Goal: Task Accomplishment & Management: Manage account settings

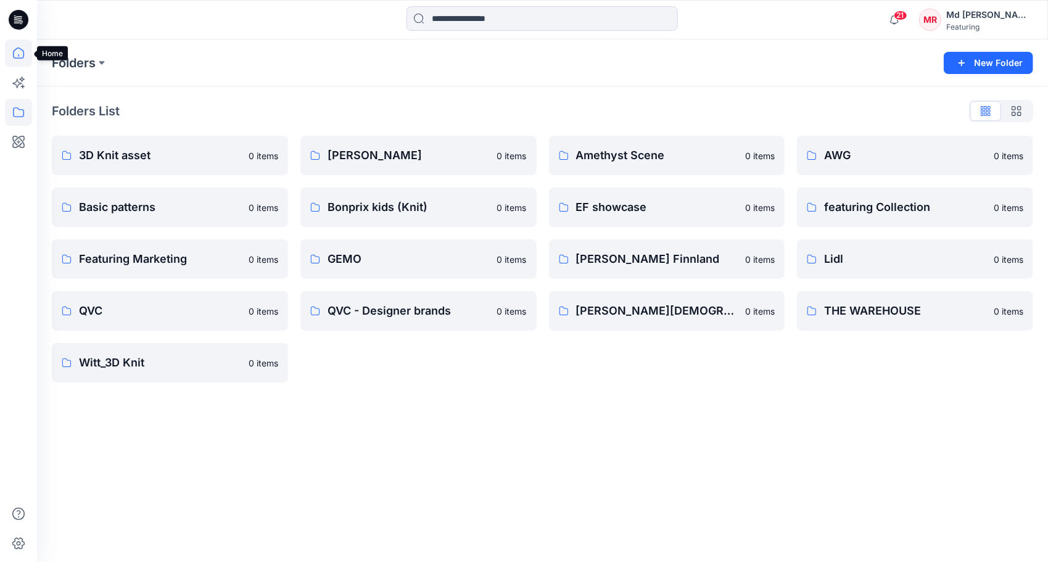
click at [18, 54] on icon at bounding box center [18, 52] width 27 height 27
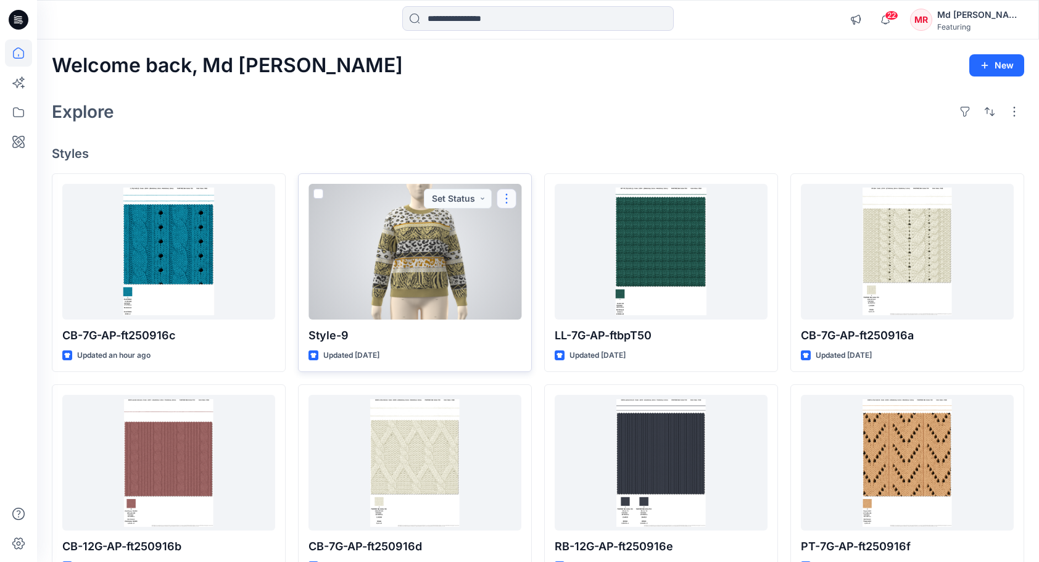
click at [507, 200] on button "button" at bounding box center [506, 199] width 20 height 20
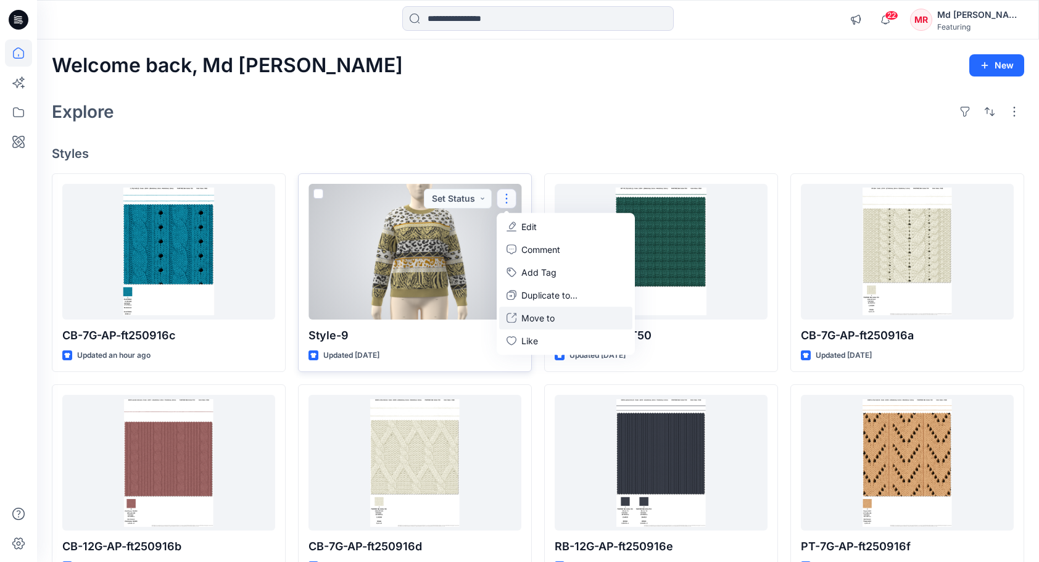
click at [552, 317] on p "Move to" at bounding box center [537, 317] width 33 height 13
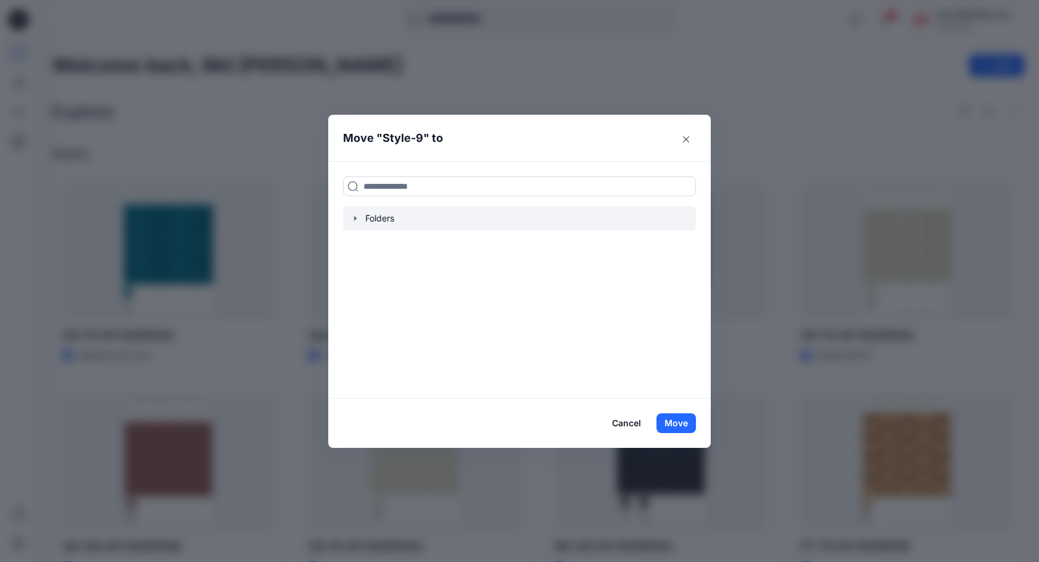
click at [357, 218] on icon "button" at bounding box center [355, 218] width 10 height 10
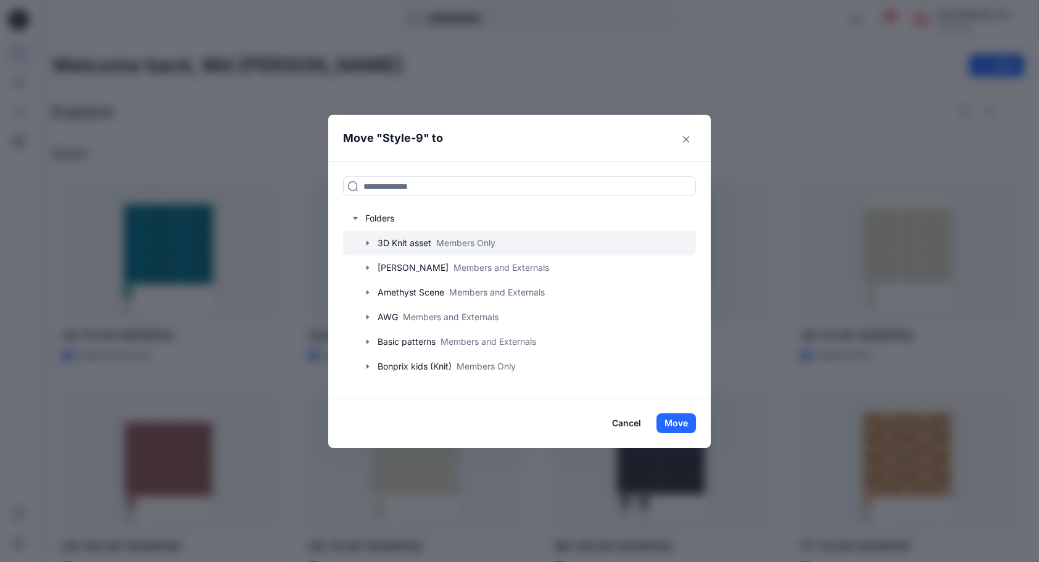
click at [366, 241] on div at bounding box center [519, 243] width 353 height 25
click at [372, 243] on icon "button" at bounding box center [368, 243] width 10 height 10
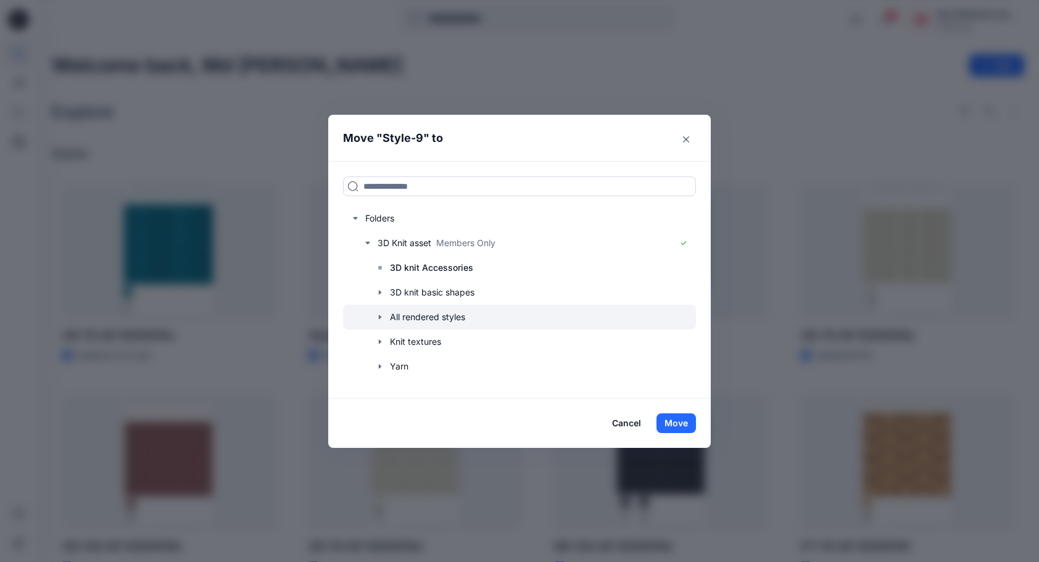
click at [385, 318] on icon "button" at bounding box center [380, 317] width 10 height 10
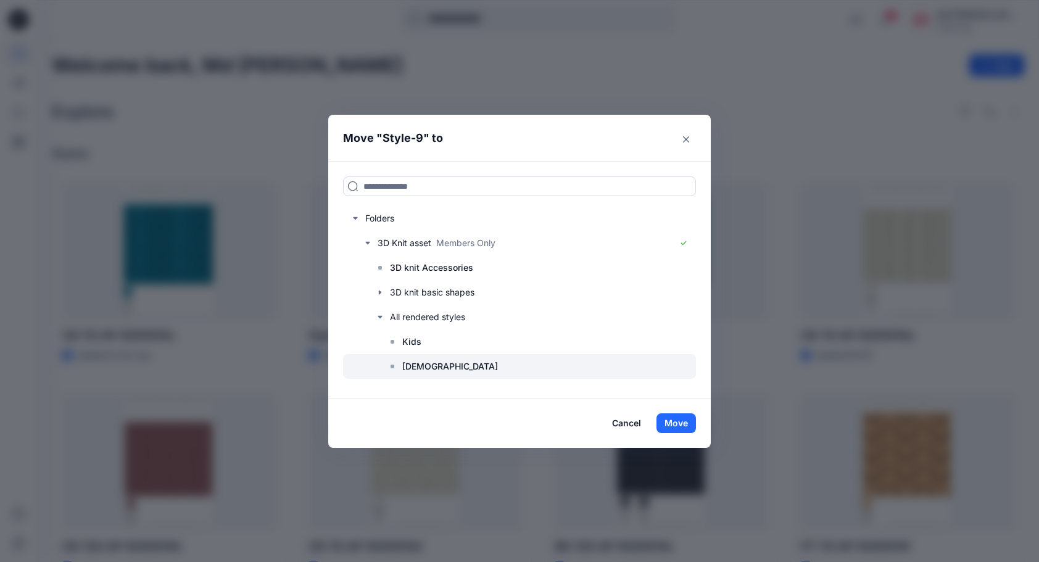
click at [413, 361] on p "[DEMOGRAPHIC_DATA]" at bounding box center [450, 366] width 96 height 15
click at [685, 421] on button "Move" at bounding box center [675, 423] width 39 height 20
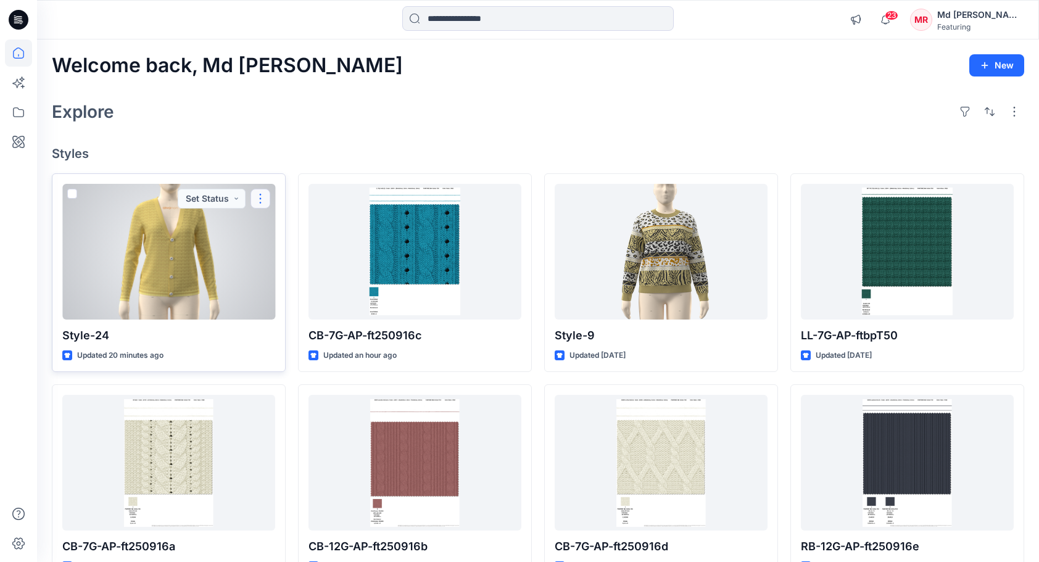
click at [263, 197] on button "button" at bounding box center [260, 199] width 20 height 20
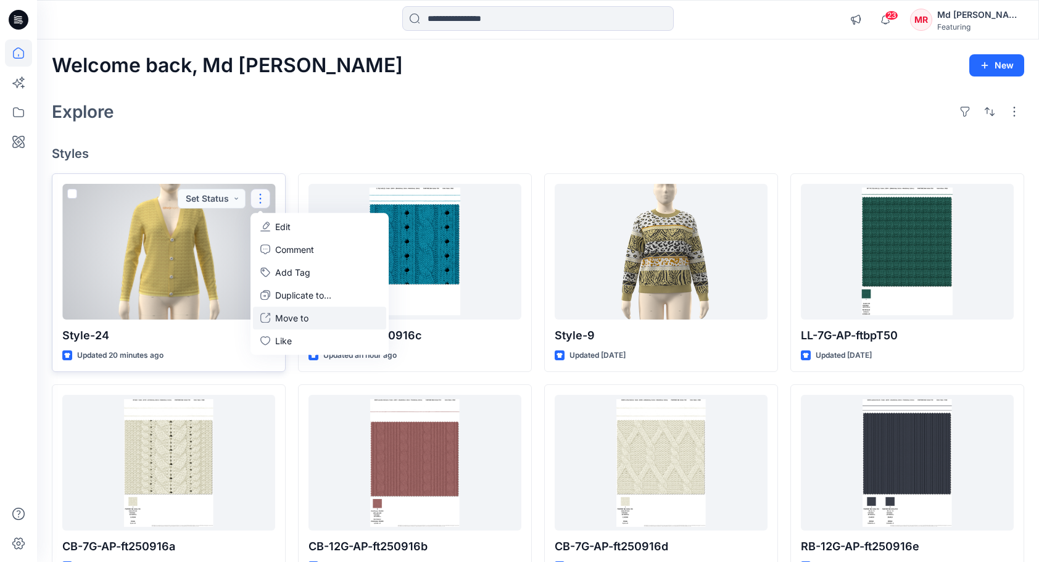
click at [309, 315] on button "Move to" at bounding box center [319, 318] width 133 height 23
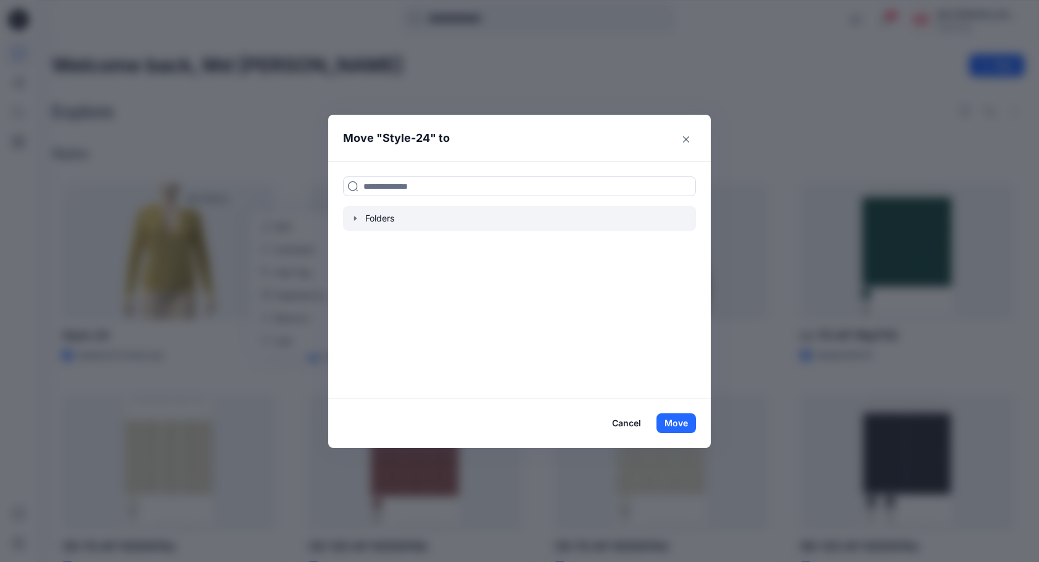
click at [369, 218] on div at bounding box center [519, 218] width 353 height 25
click at [360, 216] on icon "button" at bounding box center [355, 218] width 10 height 10
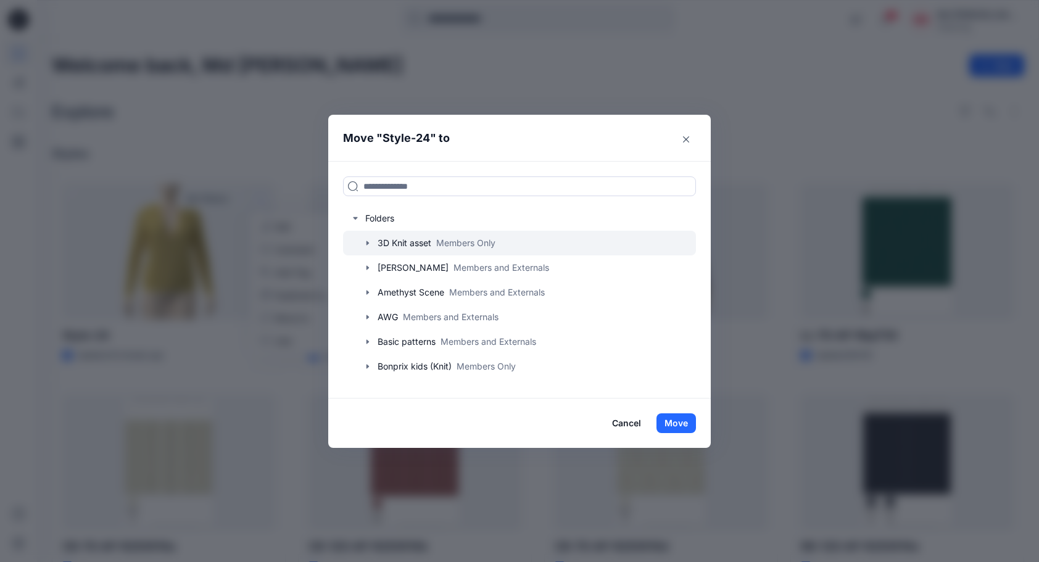
click at [369, 243] on icon "button" at bounding box center [367, 243] width 2 height 4
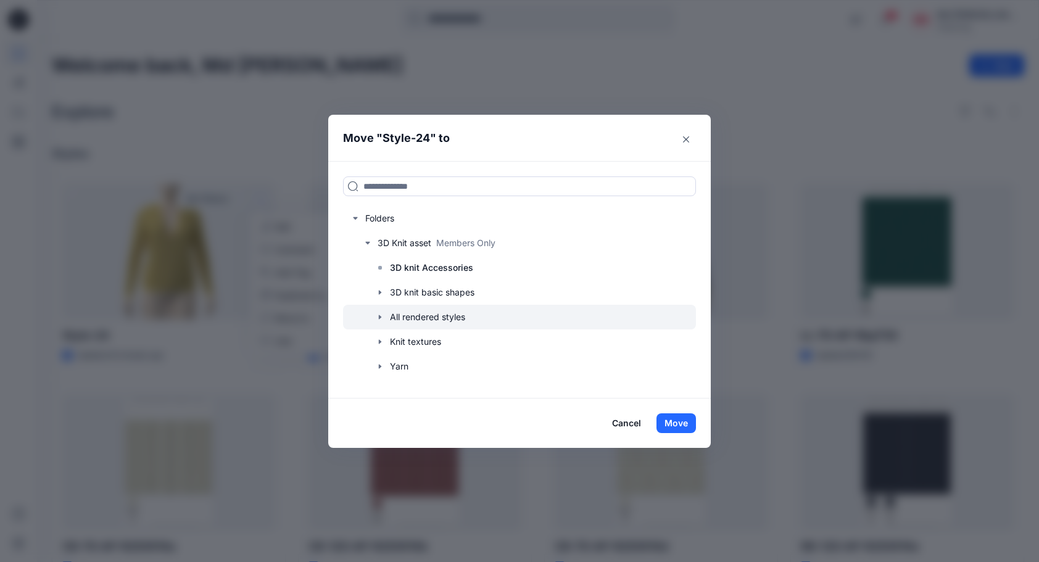
click at [385, 313] on icon "button" at bounding box center [380, 317] width 10 height 10
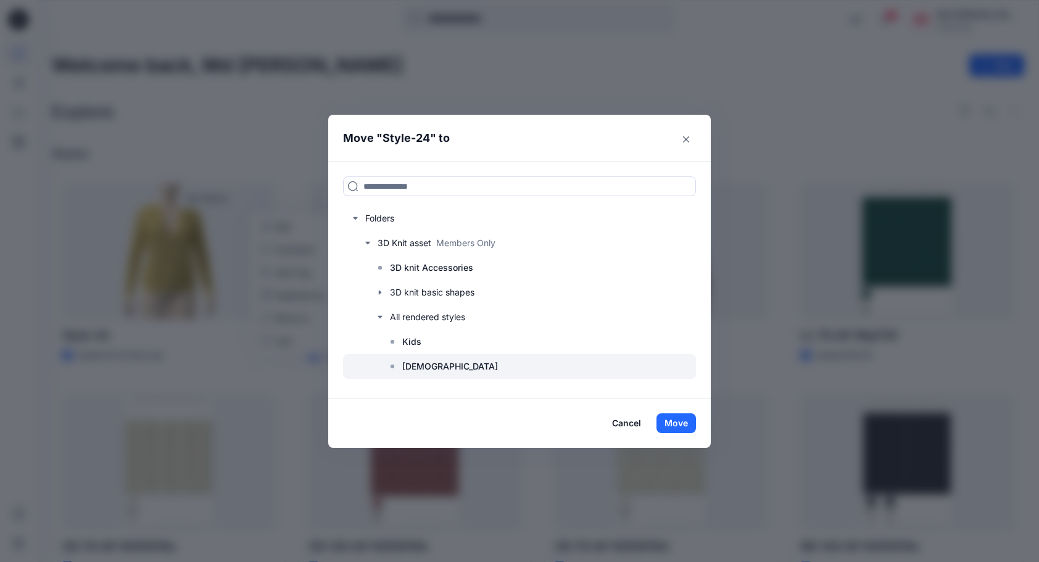
click at [439, 361] on div at bounding box center [519, 366] width 353 height 25
click at [680, 418] on button "Move" at bounding box center [675, 423] width 39 height 20
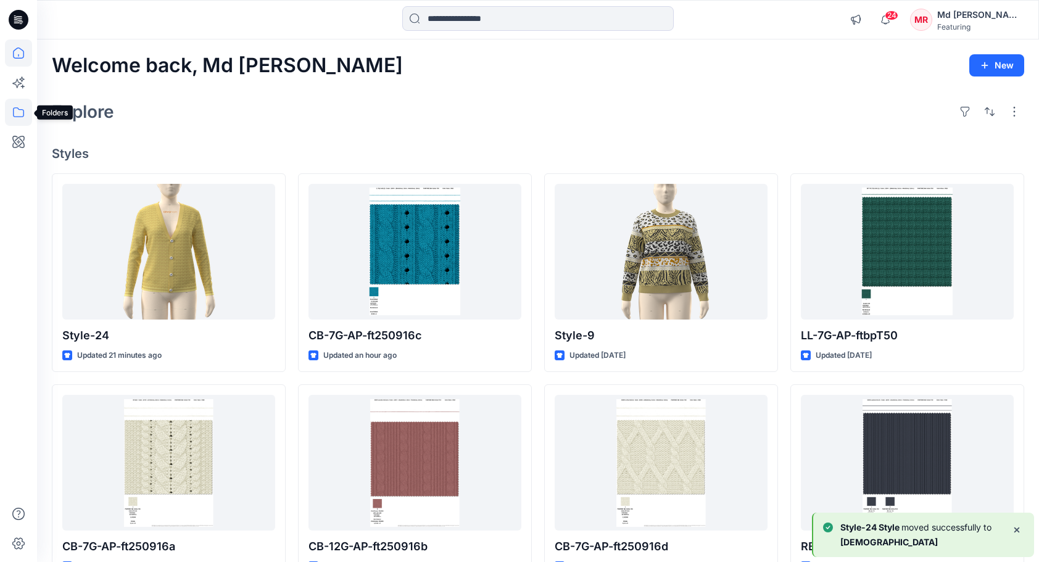
click at [20, 115] on icon at bounding box center [18, 112] width 27 height 27
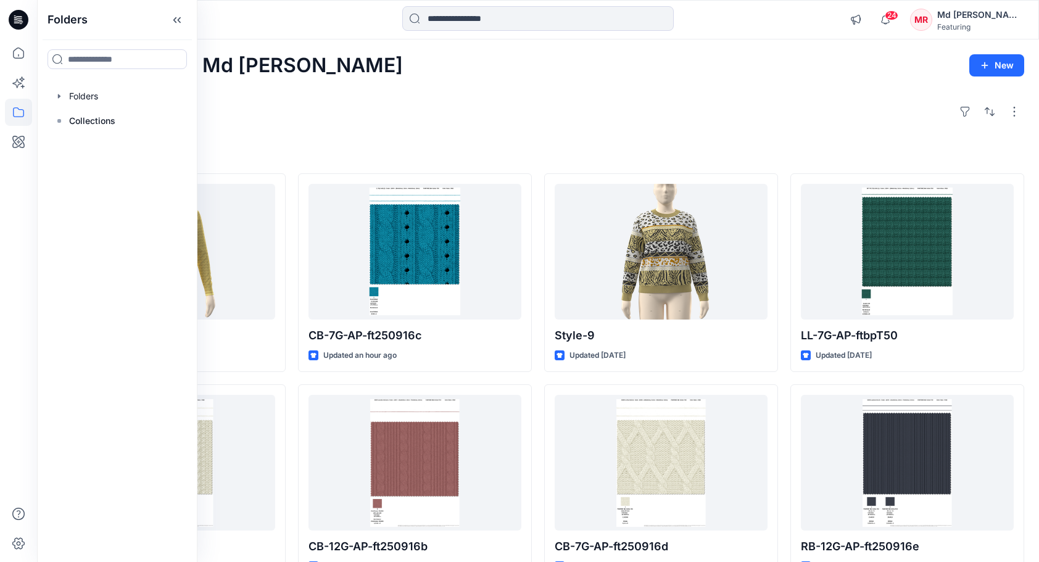
click at [17, 68] on div at bounding box center [18, 300] width 27 height 522
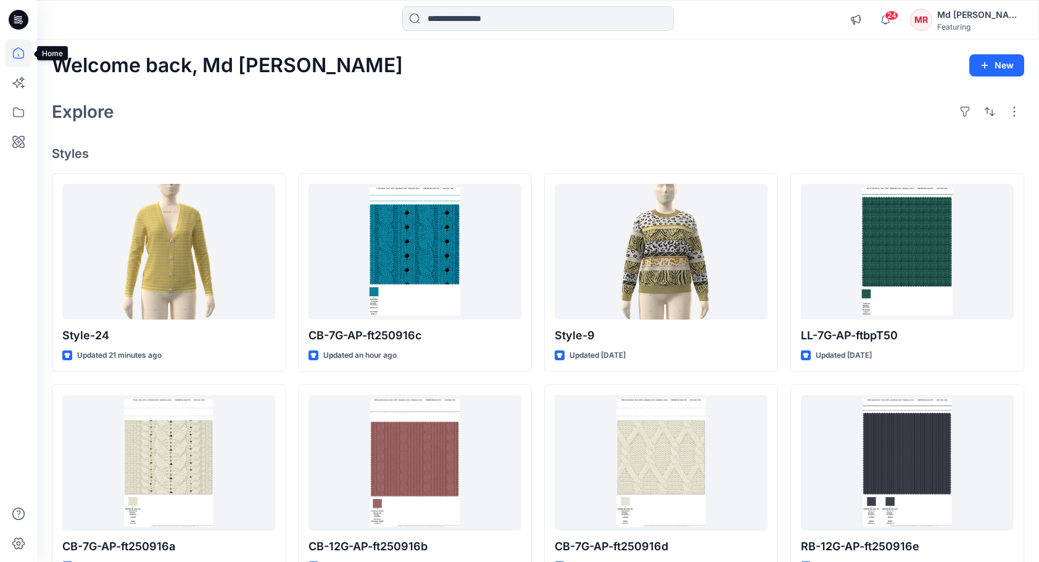
click at [19, 60] on icon at bounding box center [18, 52] width 27 height 27
click at [698, 74] on div "Welcome back, Md Rabiul New" at bounding box center [538, 65] width 972 height 23
click at [20, 113] on icon at bounding box center [18, 112] width 27 height 27
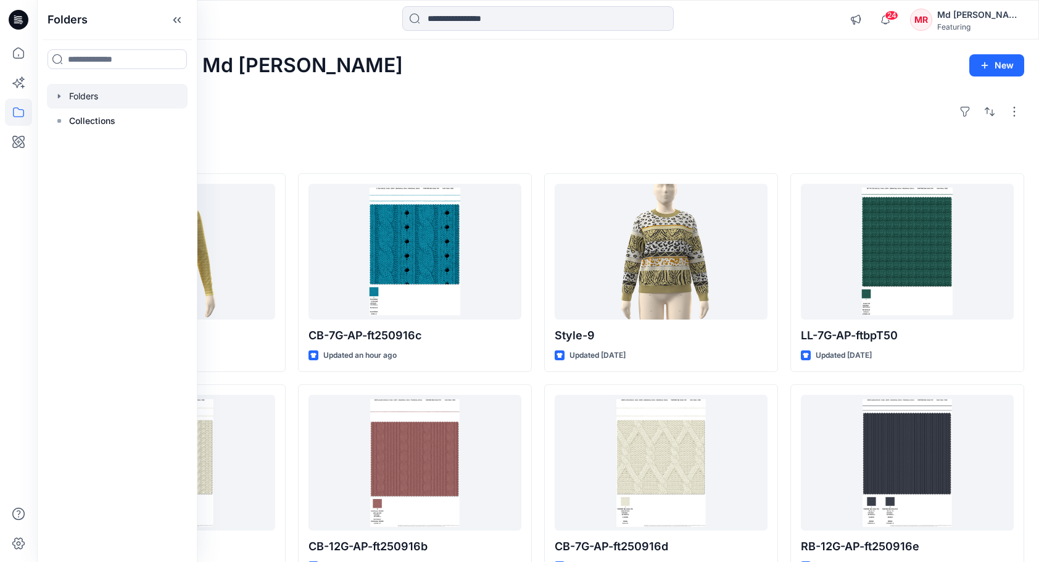
click at [86, 99] on div at bounding box center [117, 96] width 141 height 25
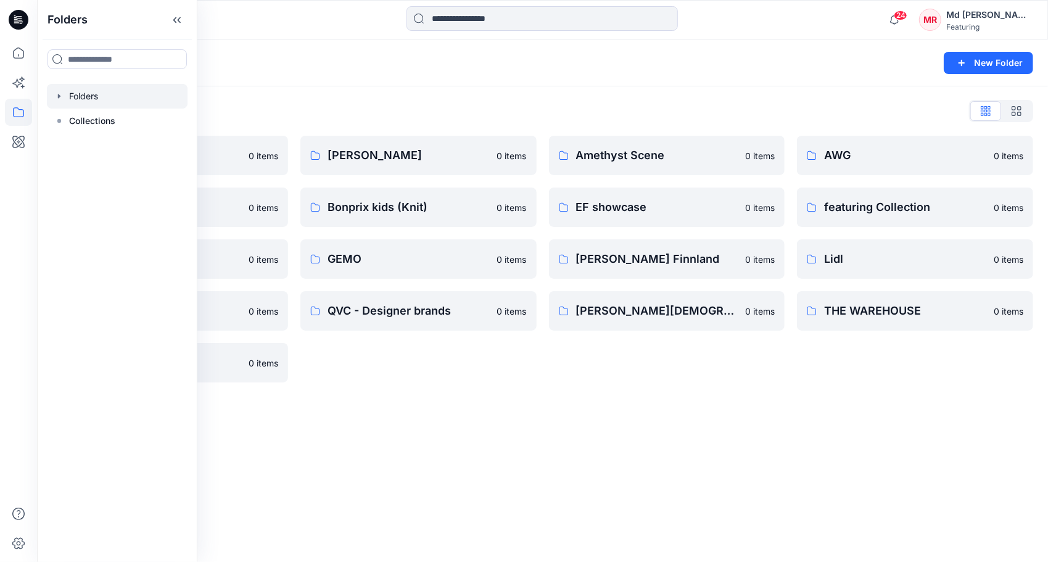
click at [425, 392] on div "Folders List 3D Knit asset 0 items Basic patterns 0 items Featuring Marketing 0…" at bounding box center [542, 241] width 1011 height 311
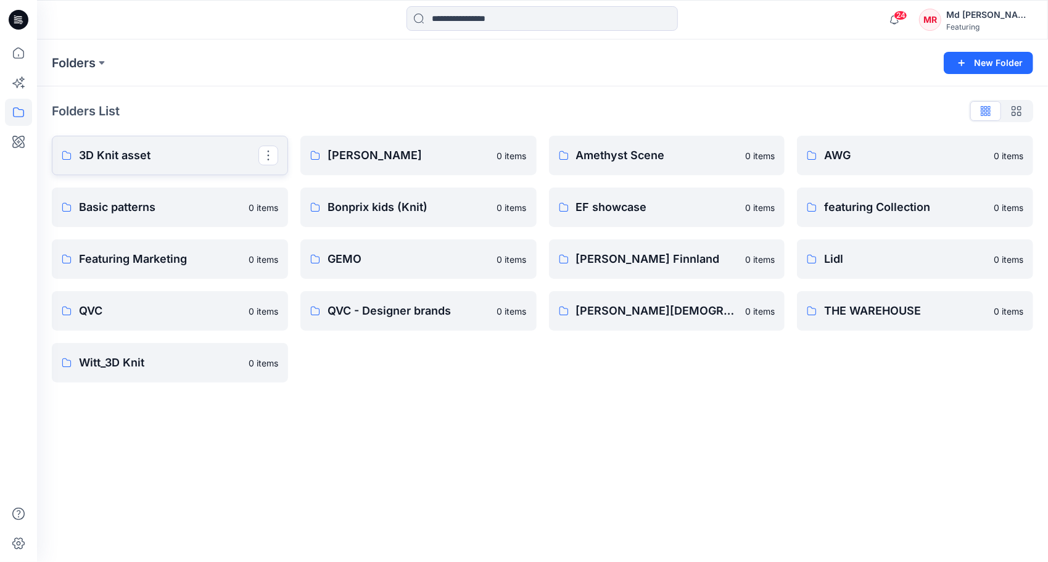
click at [177, 163] on p "3D Knit asset" at bounding box center [168, 155] width 179 height 17
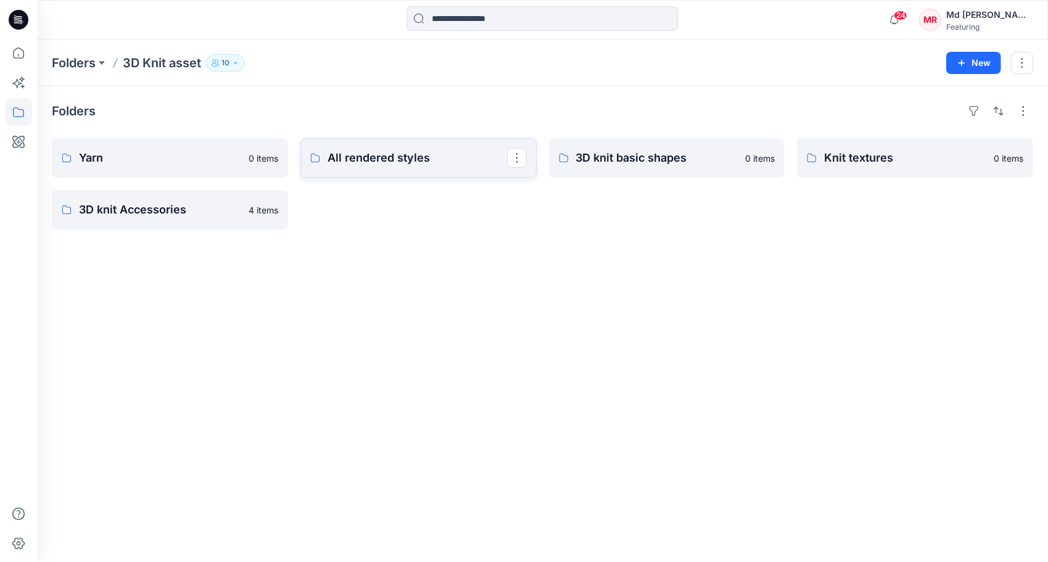
click at [414, 160] on p "All rendered styles" at bounding box center [416, 157] width 179 height 17
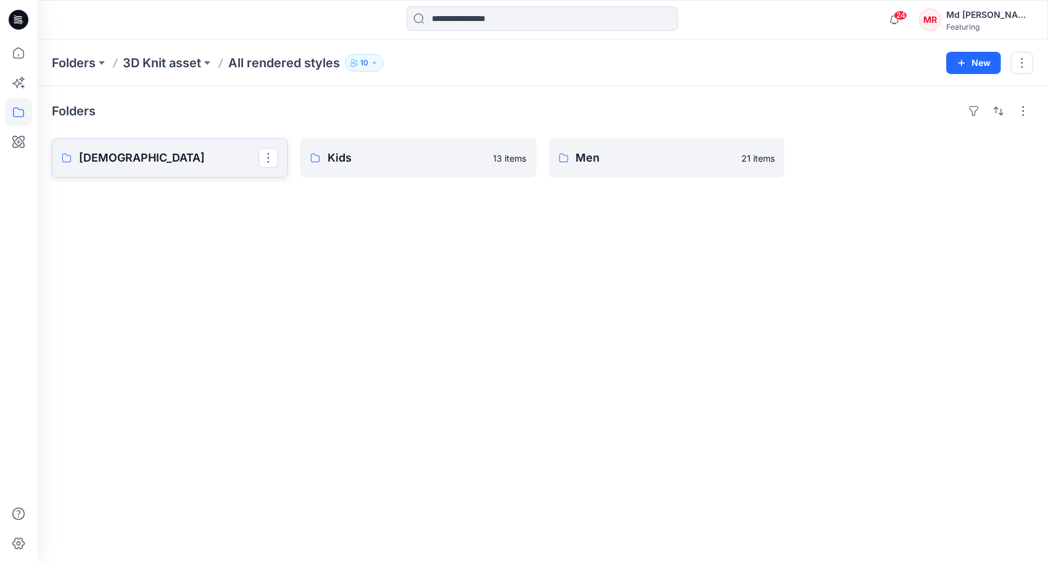
click at [212, 159] on p "[DEMOGRAPHIC_DATA]" at bounding box center [168, 157] width 179 height 17
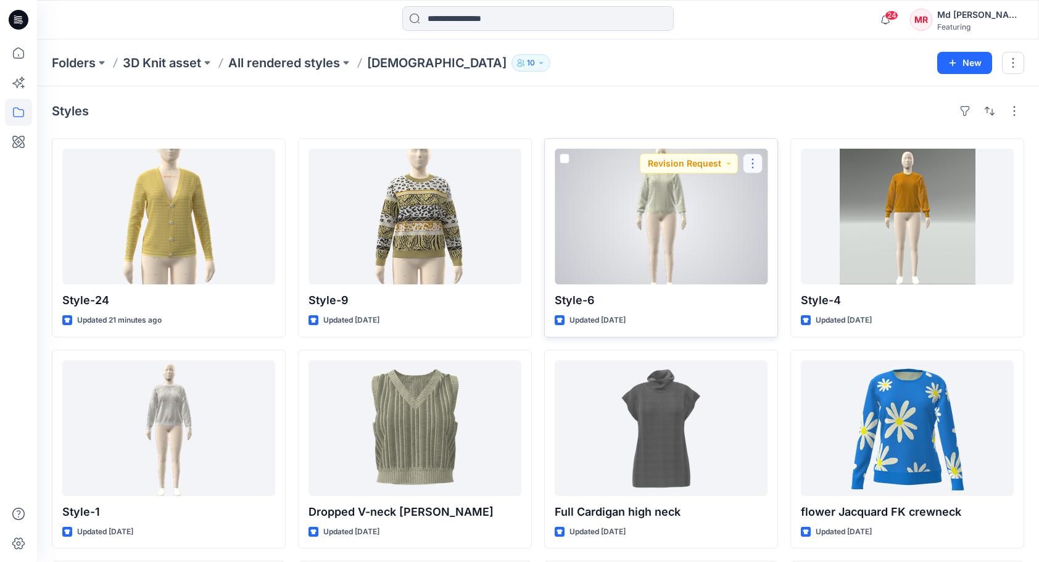
click at [754, 167] on button "button" at bounding box center [753, 164] width 20 height 20
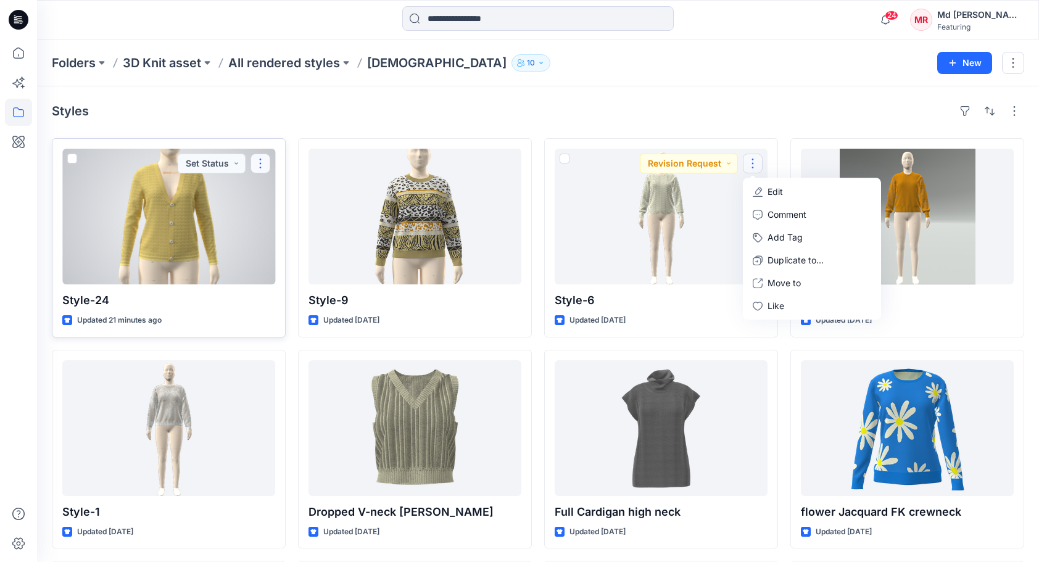
click at [266, 160] on button "button" at bounding box center [260, 164] width 20 height 20
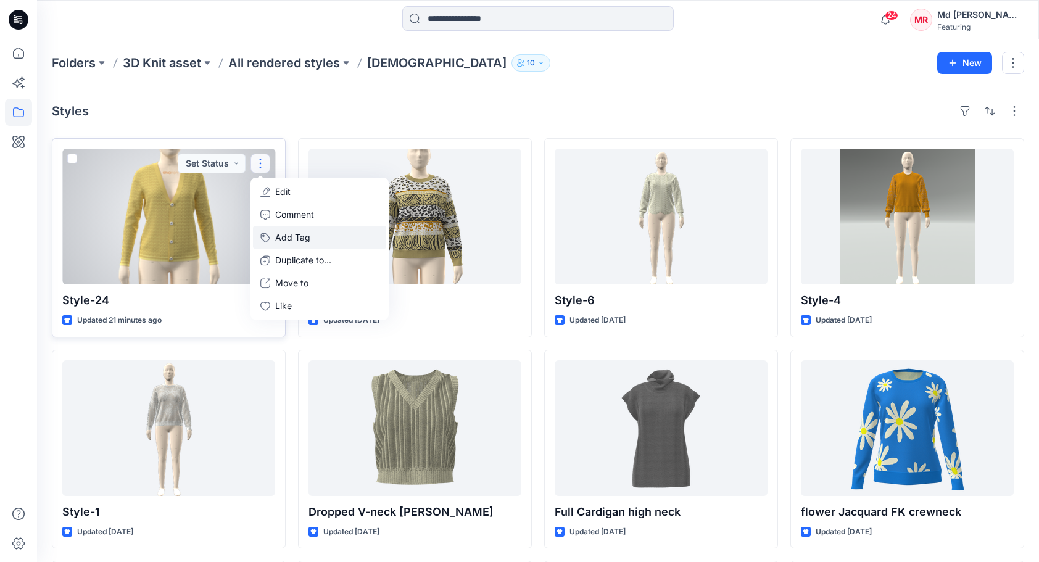
click at [298, 229] on button "Add Tag" at bounding box center [319, 237] width 133 height 23
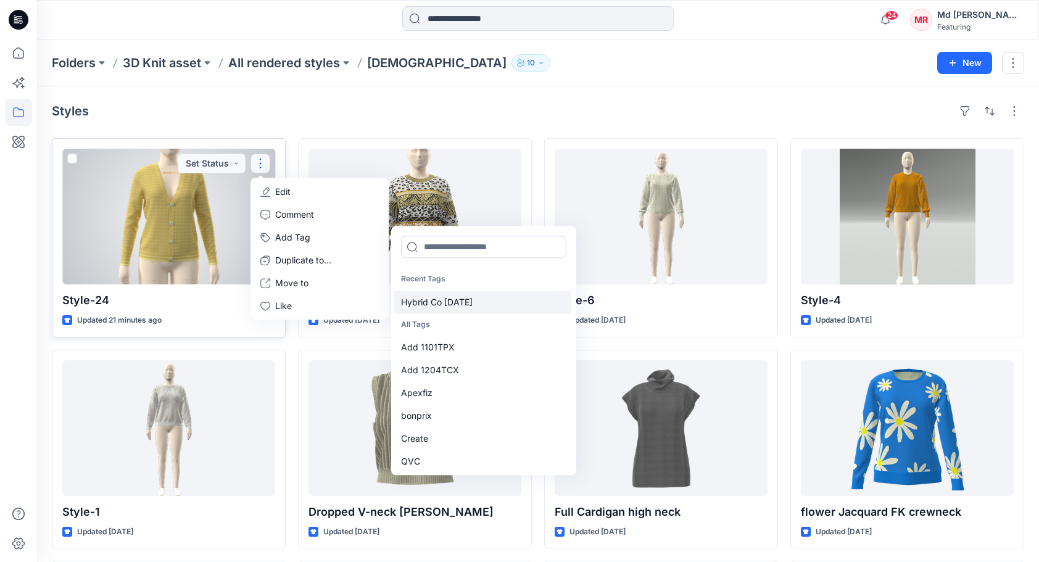
click at [444, 296] on div "Hybrid Co Oct25" at bounding box center [482, 301] width 178 height 23
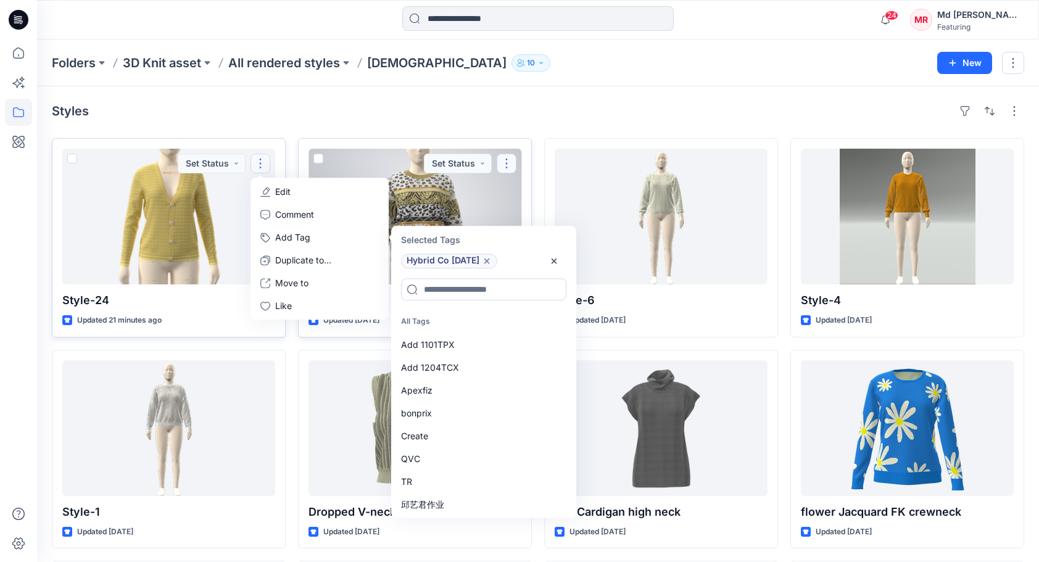
click at [511, 164] on button "button" at bounding box center [506, 164] width 20 height 20
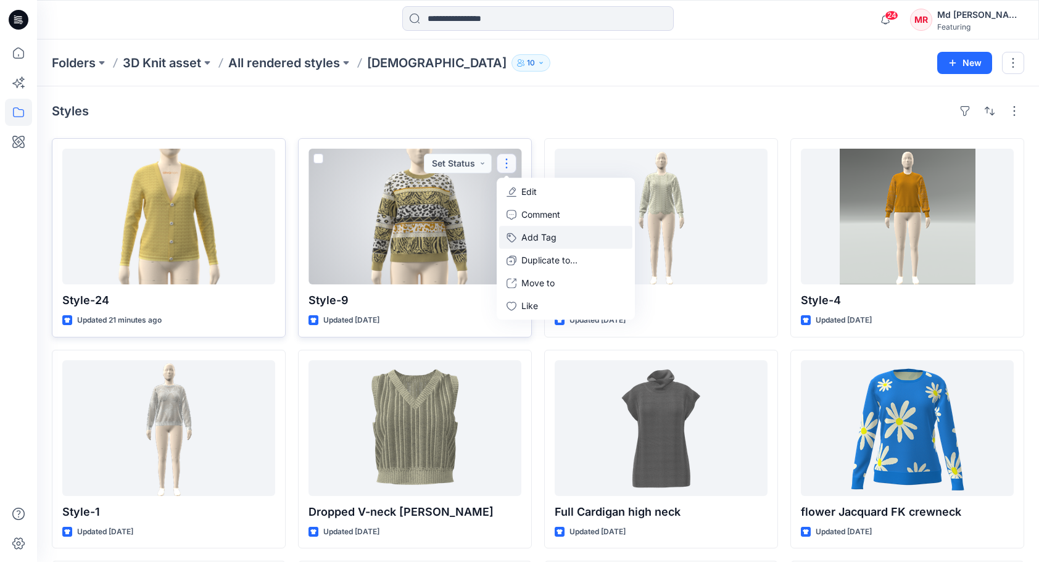
click at [540, 237] on button "Add Tag" at bounding box center [565, 237] width 133 height 23
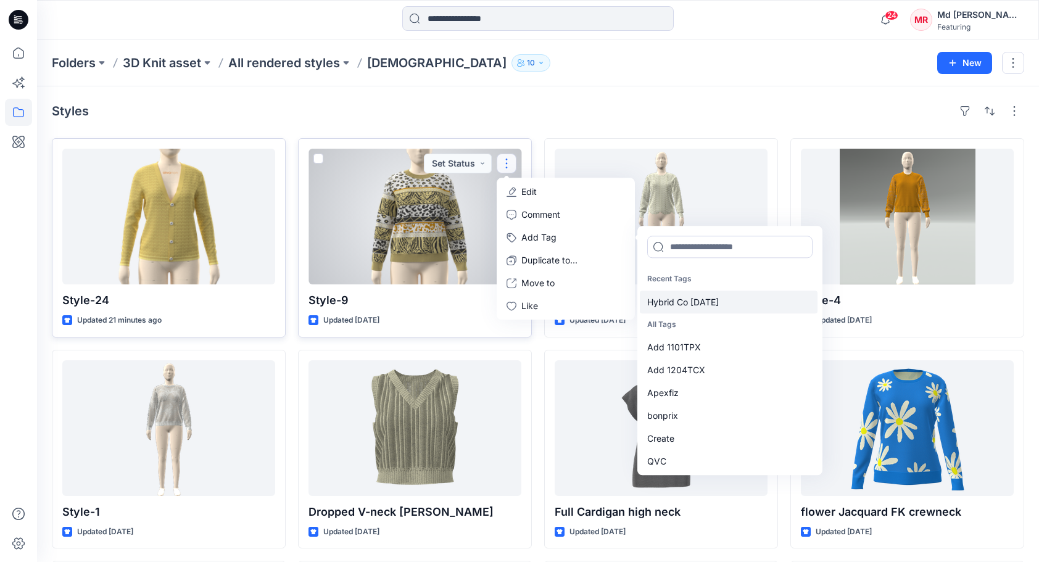
click at [696, 305] on div "Hybrid Co Oct25" at bounding box center [729, 301] width 178 height 23
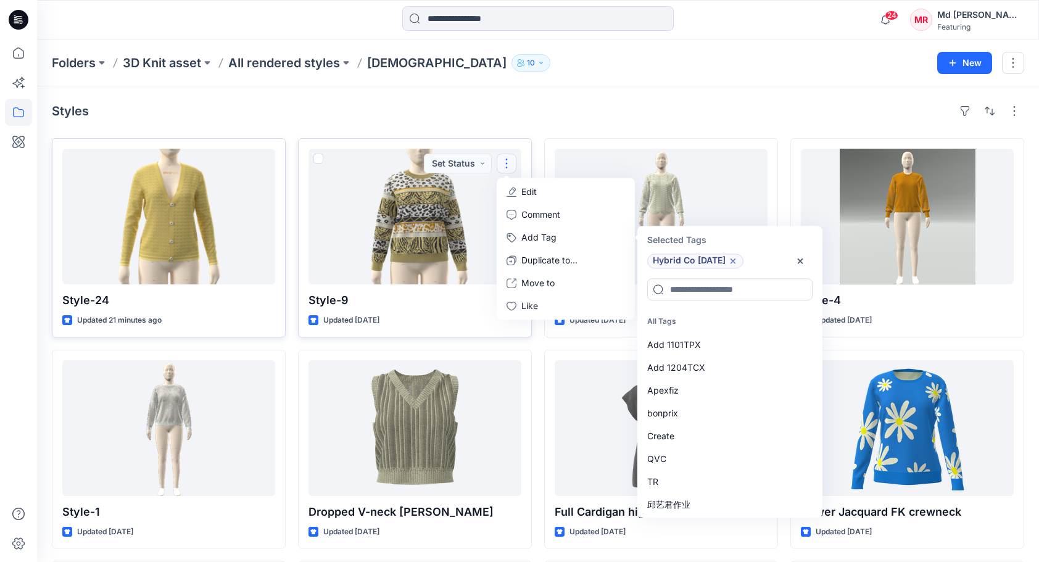
click at [562, 103] on div "Styles" at bounding box center [538, 111] width 972 height 20
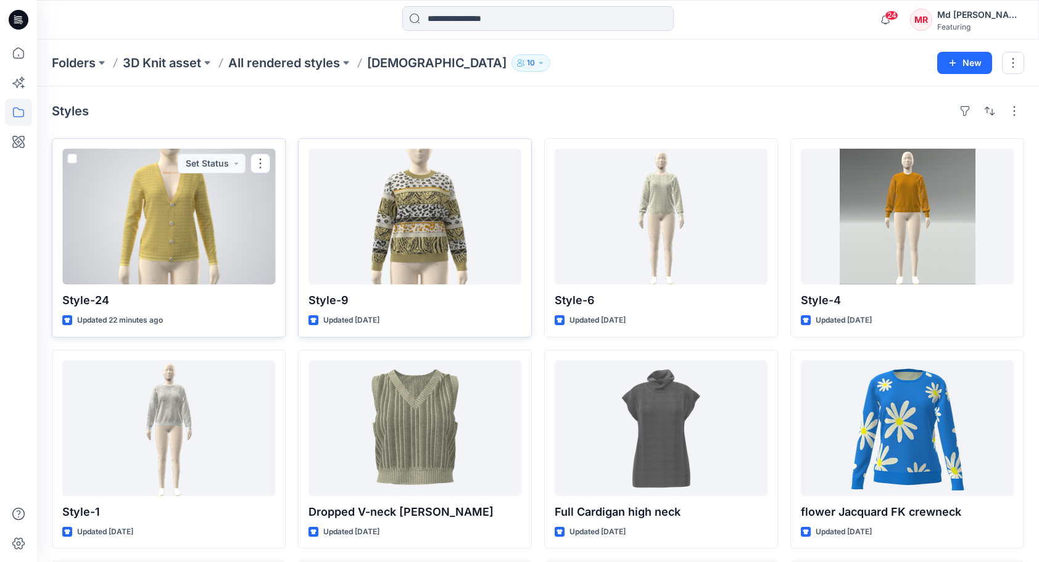
click at [208, 222] on div at bounding box center [168, 217] width 213 height 136
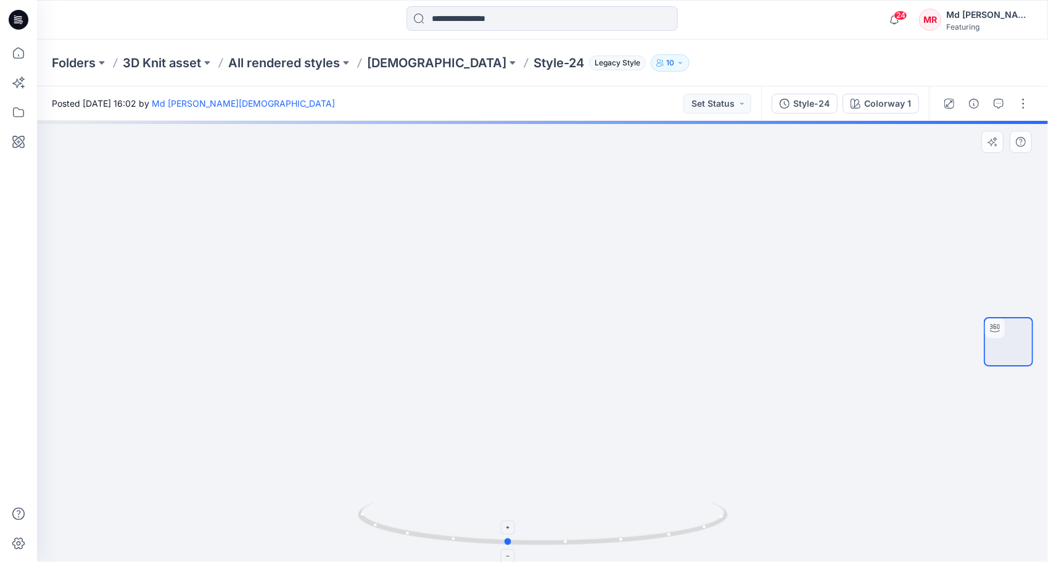
drag, startPoint x: 583, startPoint y: 538, endPoint x: 570, endPoint y: 481, distance: 58.8
click at [548, 516] on icon at bounding box center [544, 525] width 373 height 46
drag, startPoint x: 595, startPoint y: 423, endPoint x: 501, endPoint y: 221, distance: 222.7
click at [501, 221] on img at bounding box center [542, 108] width 939 height 908
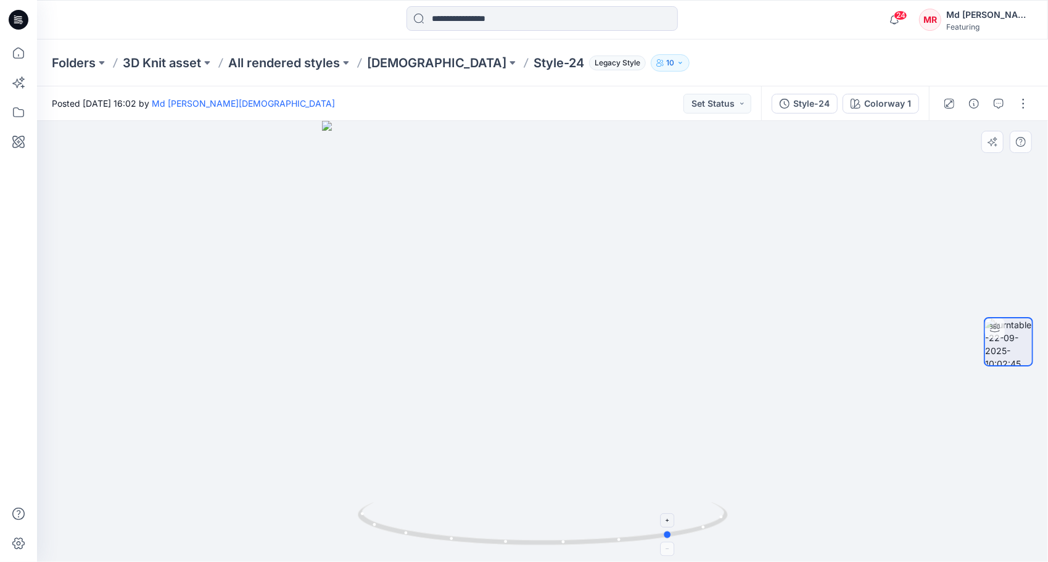
drag, startPoint x: 516, startPoint y: 548, endPoint x: 688, endPoint y: 527, distance: 172.7
click at [688, 527] on icon at bounding box center [544, 525] width 373 height 46
drag, startPoint x: 596, startPoint y: 548, endPoint x: 509, endPoint y: 454, distance: 128.3
click at [491, 536] on icon at bounding box center [544, 525] width 373 height 46
click at [533, 62] on p "Style-24" at bounding box center [558, 62] width 51 height 17
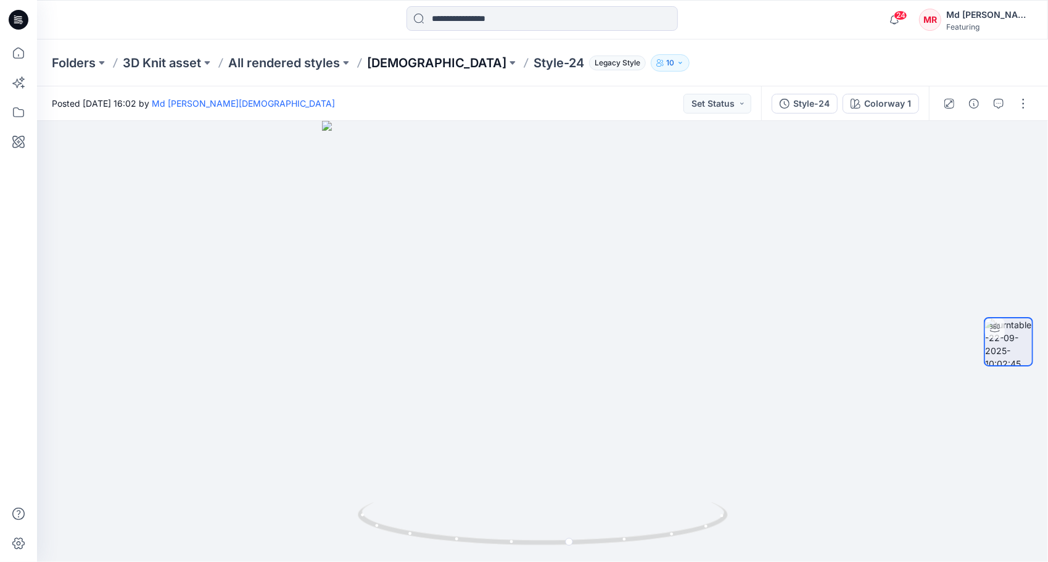
click at [375, 67] on p "[DEMOGRAPHIC_DATA]" at bounding box center [436, 62] width 139 height 17
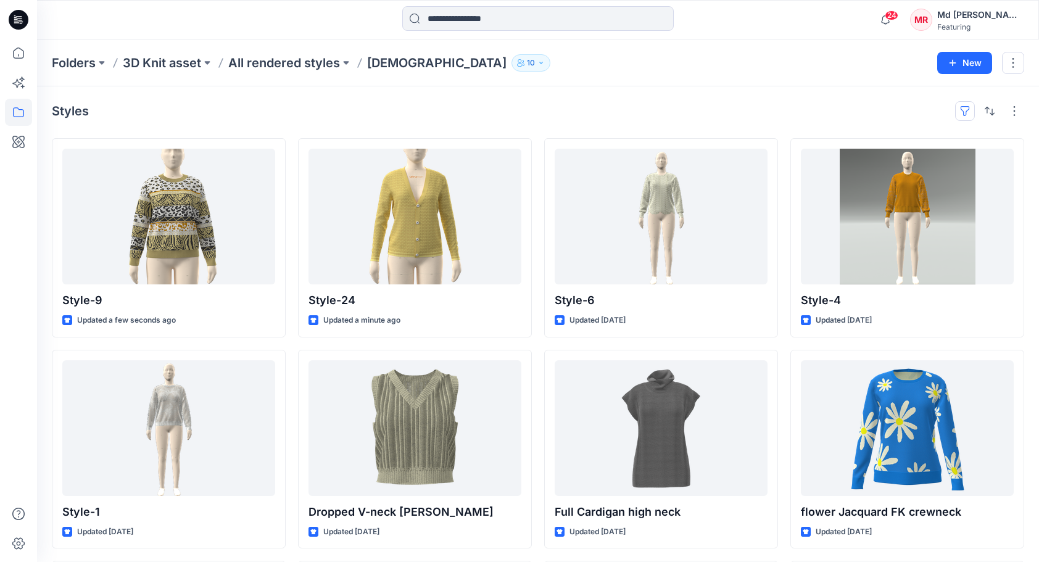
click at [968, 107] on button "button" at bounding box center [965, 111] width 20 height 20
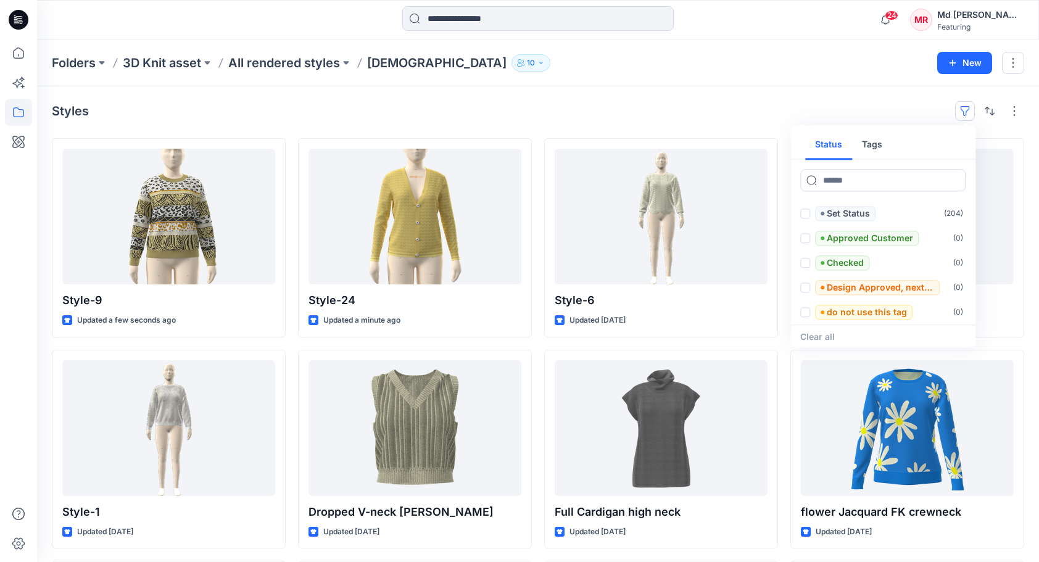
click at [871, 143] on button "Tags" at bounding box center [872, 145] width 40 height 30
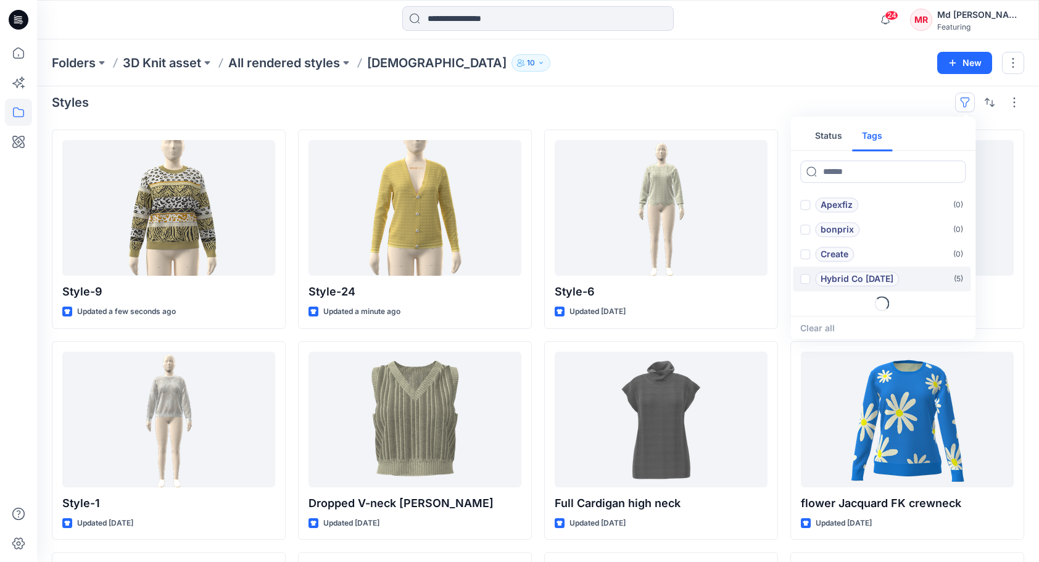
scroll to position [62, 0]
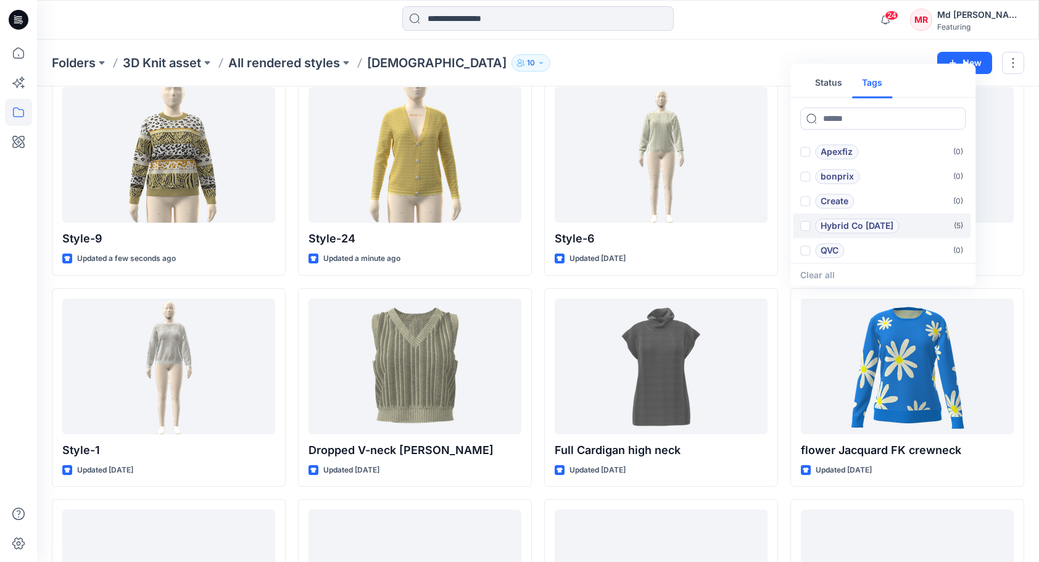
click at [868, 221] on p "Hybrid Co Oct25" at bounding box center [856, 225] width 73 height 15
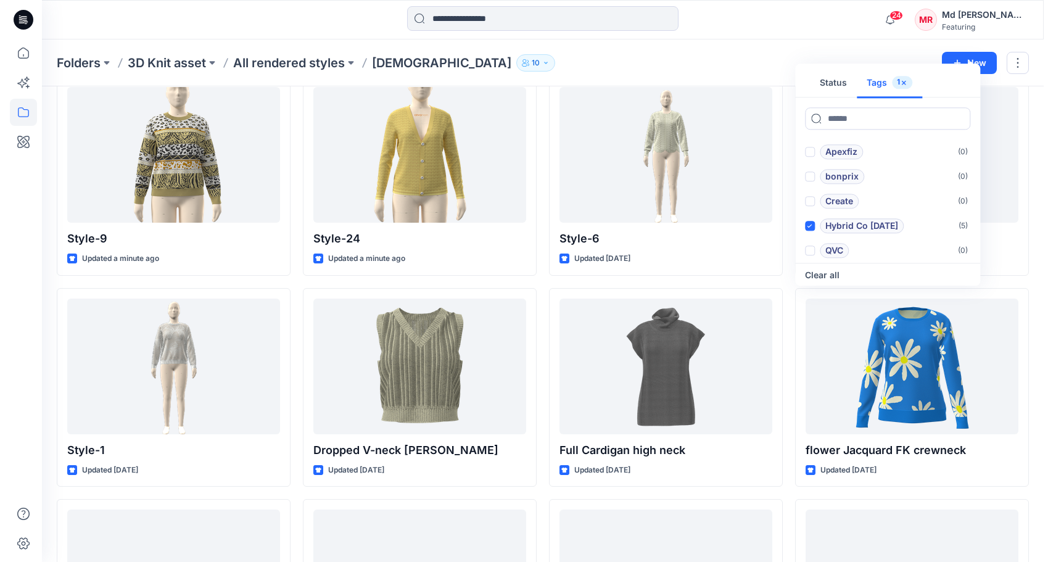
scroll to position [0, 0]
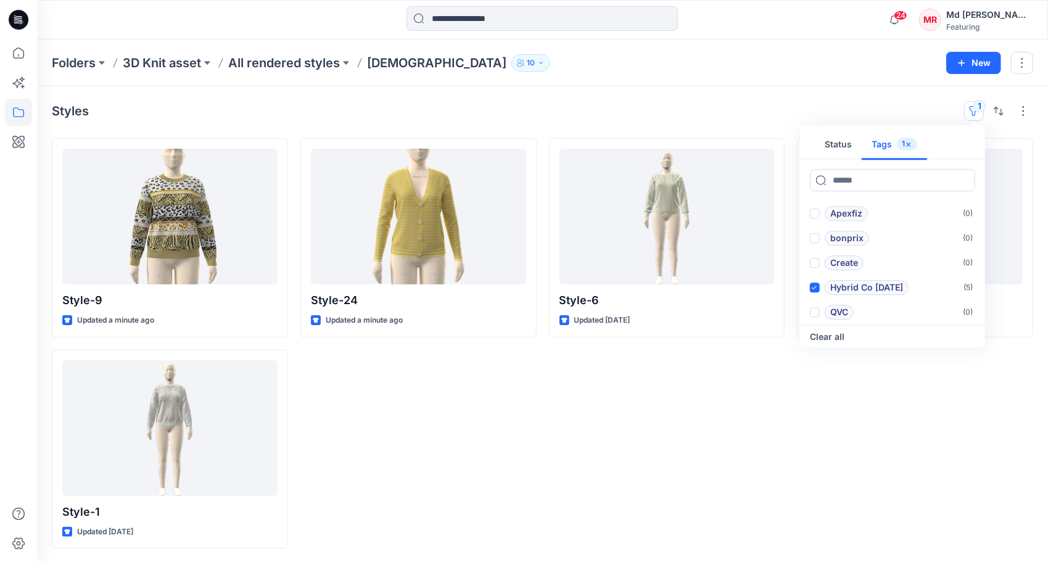
click at [614, 88] on div "Styles 1 Status Tags 1 Add 1101TPX ( 0 ) Add 1204TCX ( 0 ) Apexfiz ( 0 ) bonpri…" at bounding box center [542, 324] width 1011 height 477
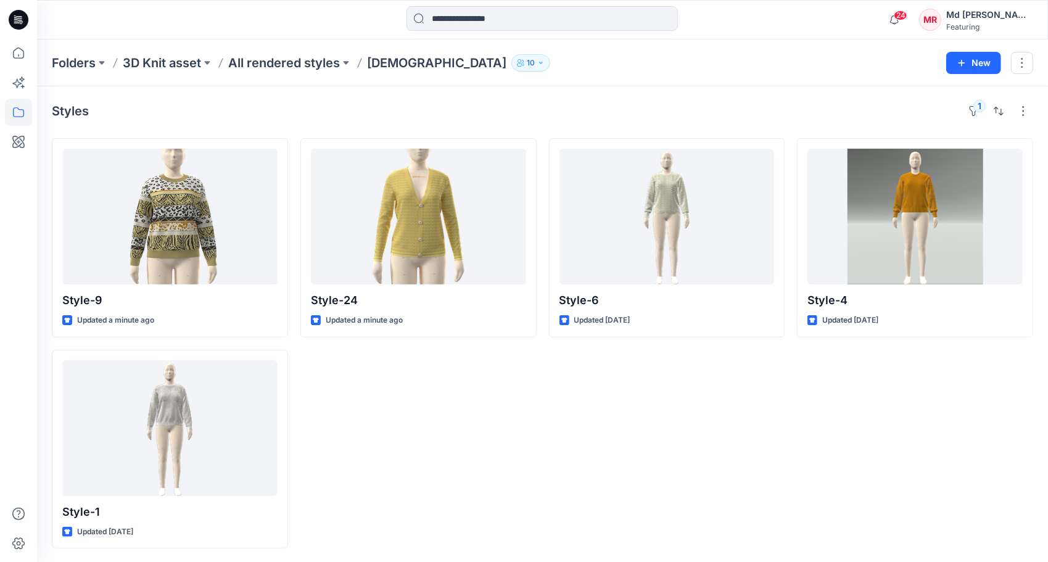
click at [687, 435] on div "Style-6 Updated 3 days ago" at bounding box center [667, 343] width 236 height 410
click at [709, 443] on div "Style-6 Updated 3 days ago" at bounding box center [667, 343] width 236 height 410
click at [906, 22] on icon "button" at bounding box center [894, 19] width 23 height 25
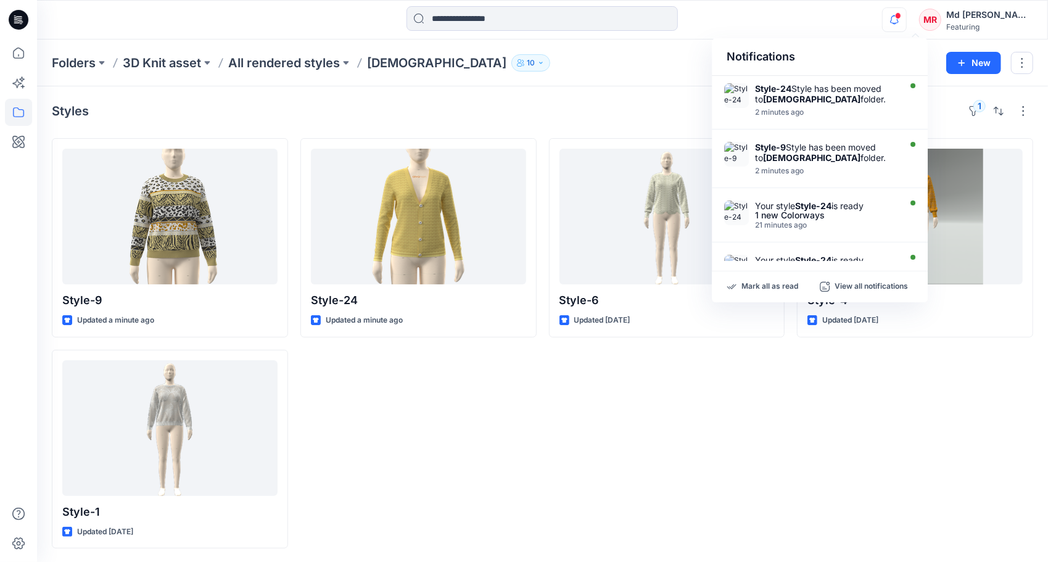
click at [906, 22] on icon "button" at bounding box center [894, 19] width 23 height 25
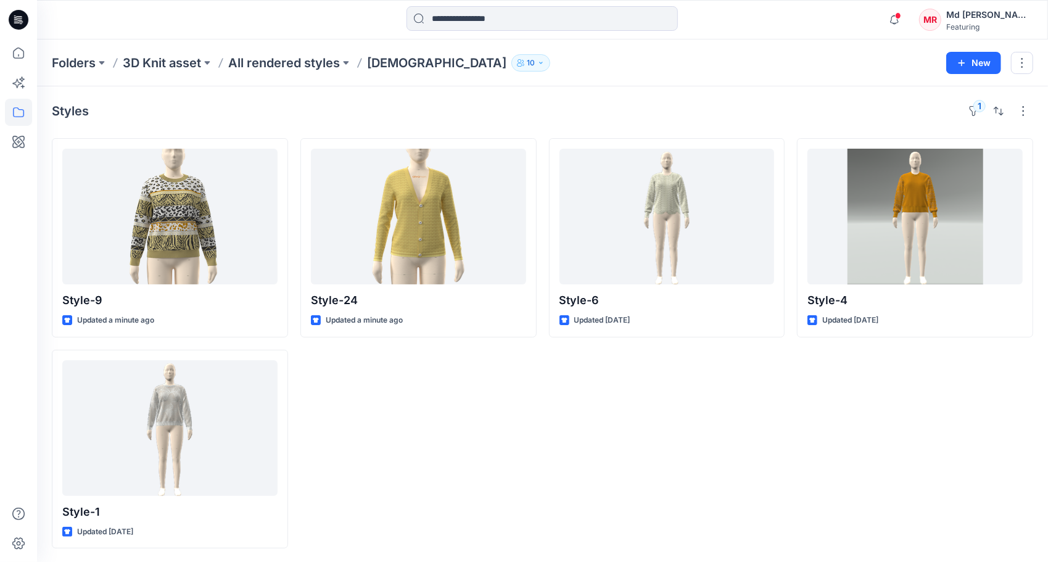
click at [718, 400] on div "Style-6 Updated 3 days ago" at bounding box center [667, 343] width 236 height 410
click at [717, 415] on div "Style-6 Updated 3 days ago" at bounding box center [667, 343] width 236 height 410
click at [167, 67] on p "3D Knit asset" at bounding box center [162, 62] width 78 height 17
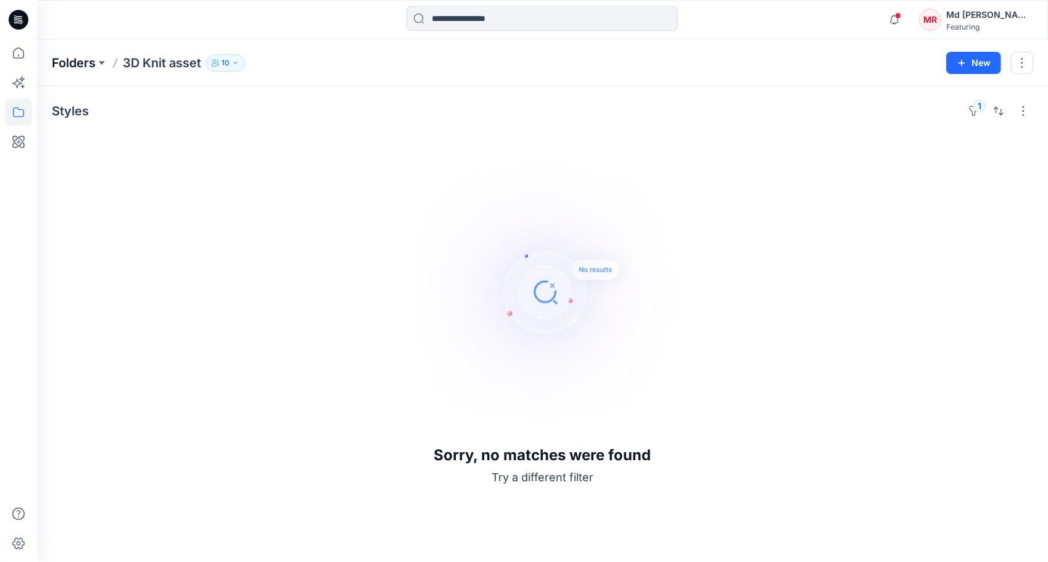
click at [75, 56] on p "Folders" at bounding box center [74, 62] width 44 height 17
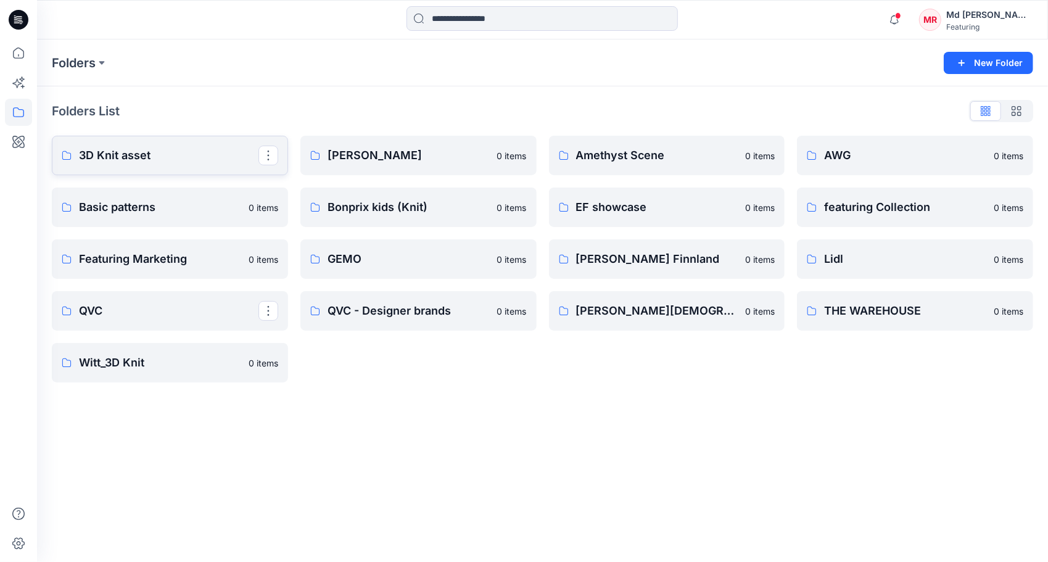
click at [148, 154] on p "3D Knit asset" at bounding box center [168, 155] width 179 height 17
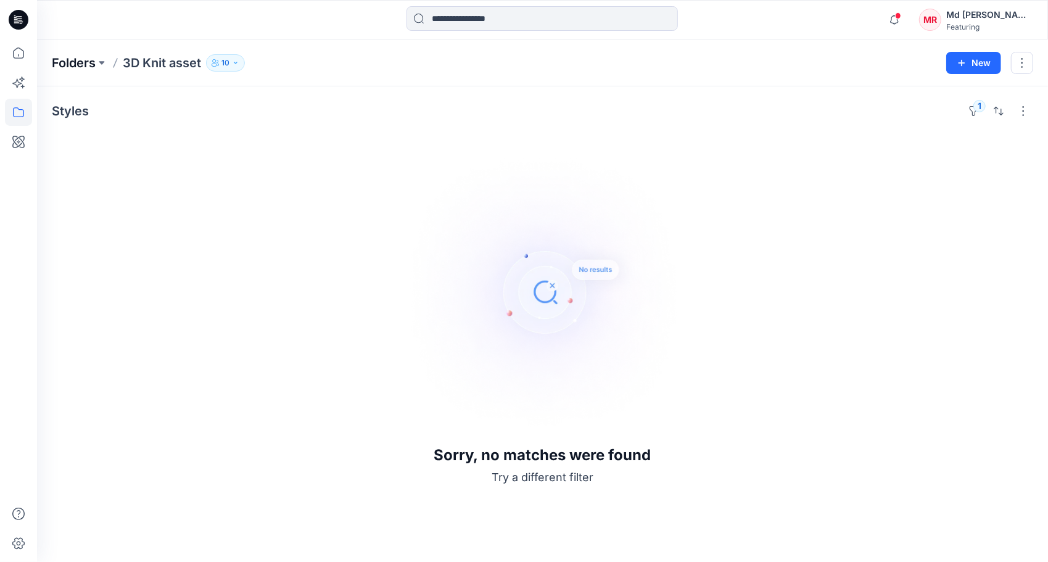
click at [70, 64] on p "Folders" at bounding box center [74, 62] width 44 height 17
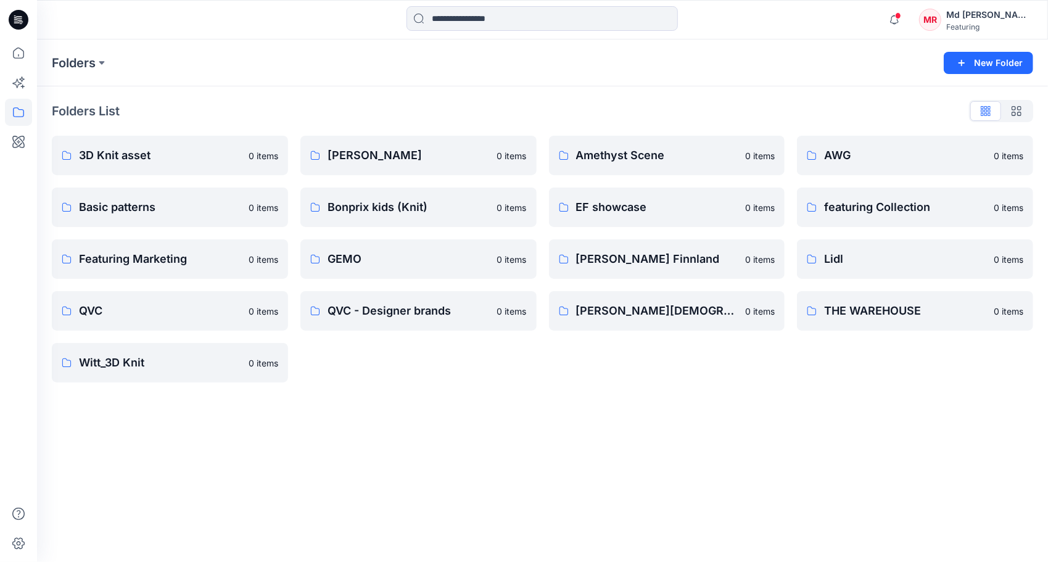
click at [587, 430] on div "Folders New Folder Folders List 3D Knit asset 0 items Basic patterns 0 items Fe…" at bounding box center [542, 300] width 1011 height 522
click at [138, 208] on p "Basic patterns" at bounding box center [160, 207] width 162 height 17
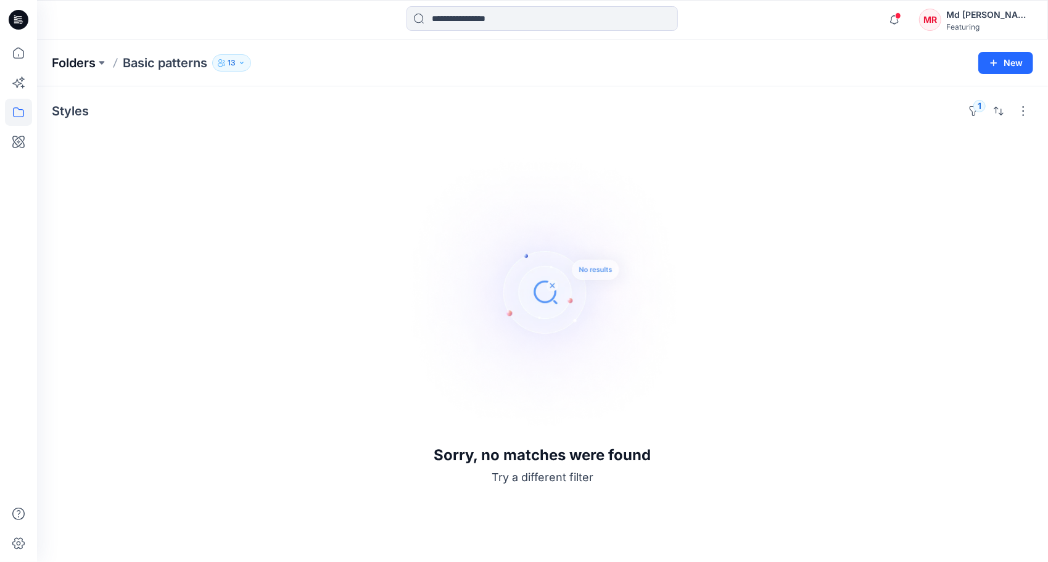
click at [74, 61] on p "Folders" at bounding box center [74, 62] width 44 height 17
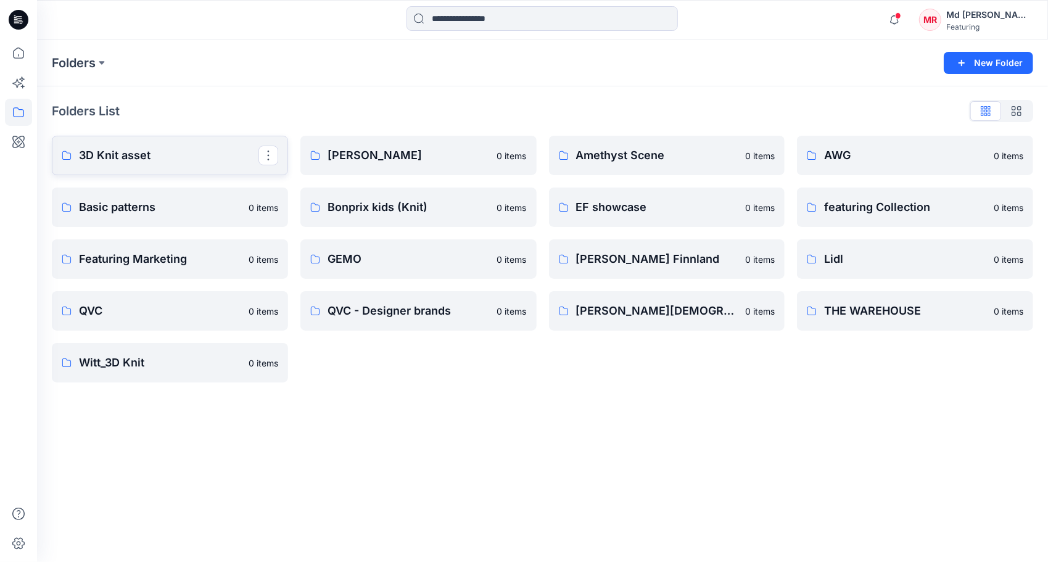
click at [139, 150] on p "3D Knit asset" at bounding box center [168, 155] width 179 height 17
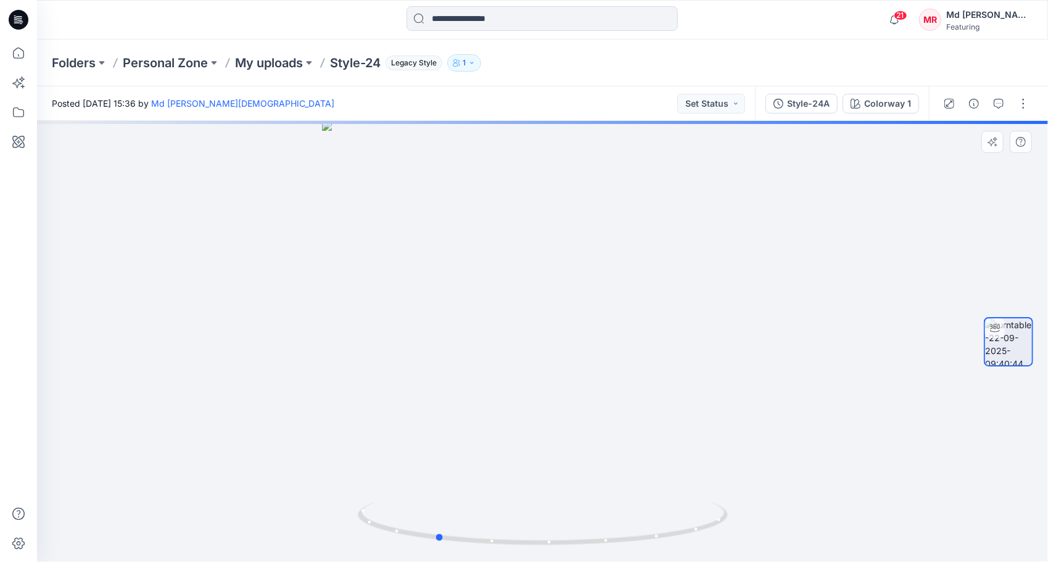
drag, startPoint x: 597, startPoint y: 548, endPoint x: 424, endPoint y: 430, distance: 209.2
click at [491, 507] on icon at bounding box center [544, 525] width 373 height 46
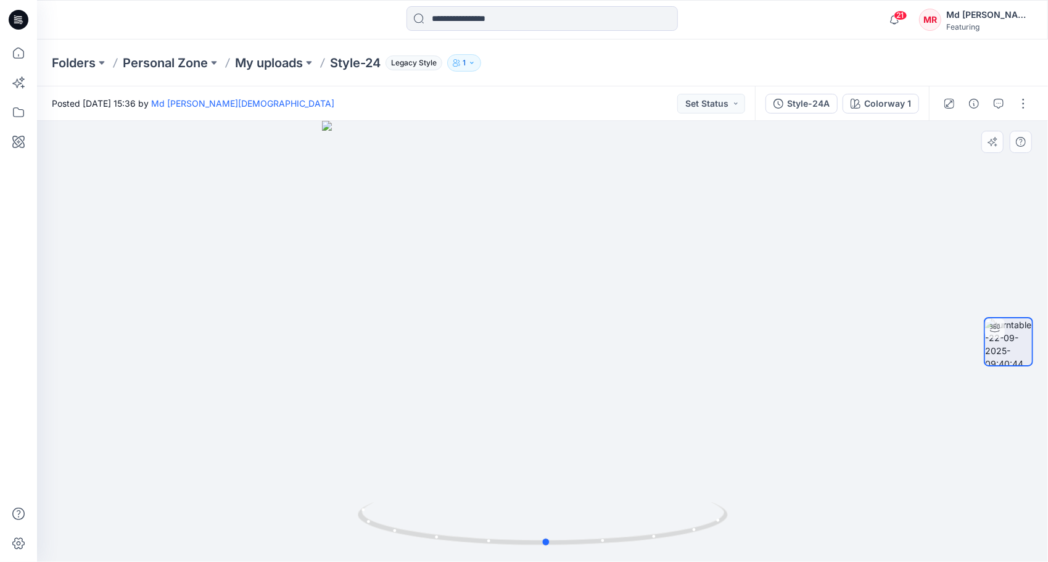
drag, startPoint x: 442, startPoint y: 543, endPoint x: 551, endPoint y: 500, distance: 118.0
click at [551, 500] on div at bounding box center [542, 341] width 1011 height 441
drag, startPoint x: 511, startPoint y: 546, endPoint x: 676, endPoint y: 535, distance: 165.7
click at [676, 535] on icon at bounding box center [544, 525] width 373 height 46
drag, startPoint x: 554, startPoint y: 549, endPoint x: 417, endPoint y: 522, distance: 139.6
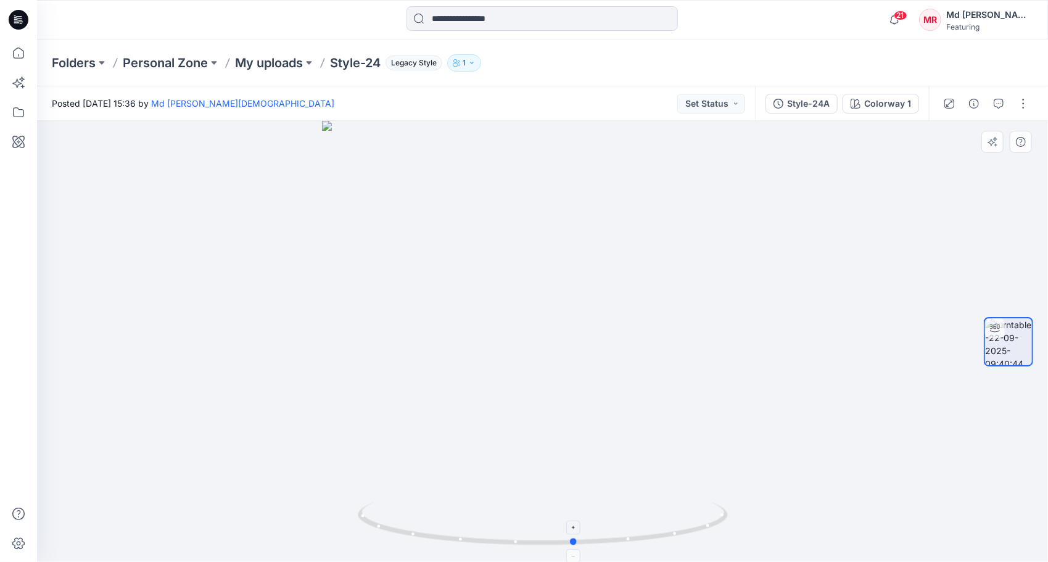
click at [417, 522] on div at bounding box center [542, 341] width 1011 height 441
click at [263, 59] on p "My uploads" at bounding box center [269, 62] width 68 height 17
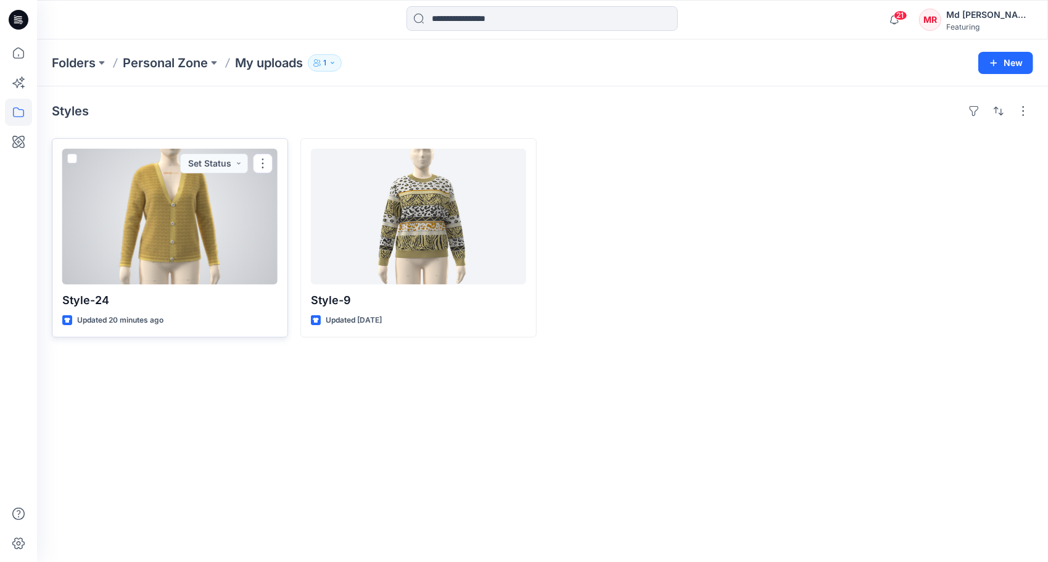
click at [229, 223] on div at bounding box center [169, 217] width 215 height 136
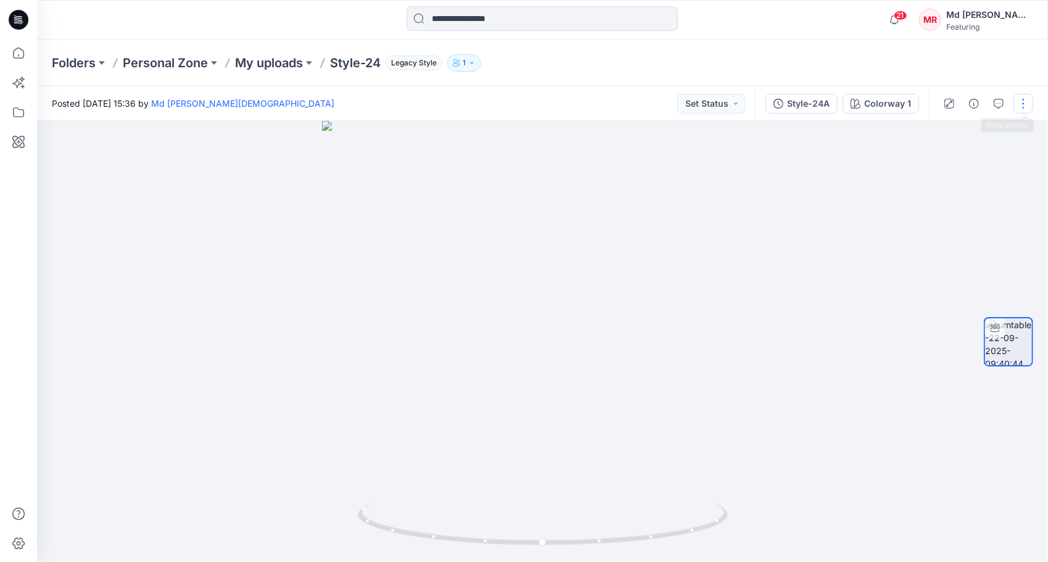
click at [1024, 104] on button "button" at bounding box center [1023, 104] width 20 height 20
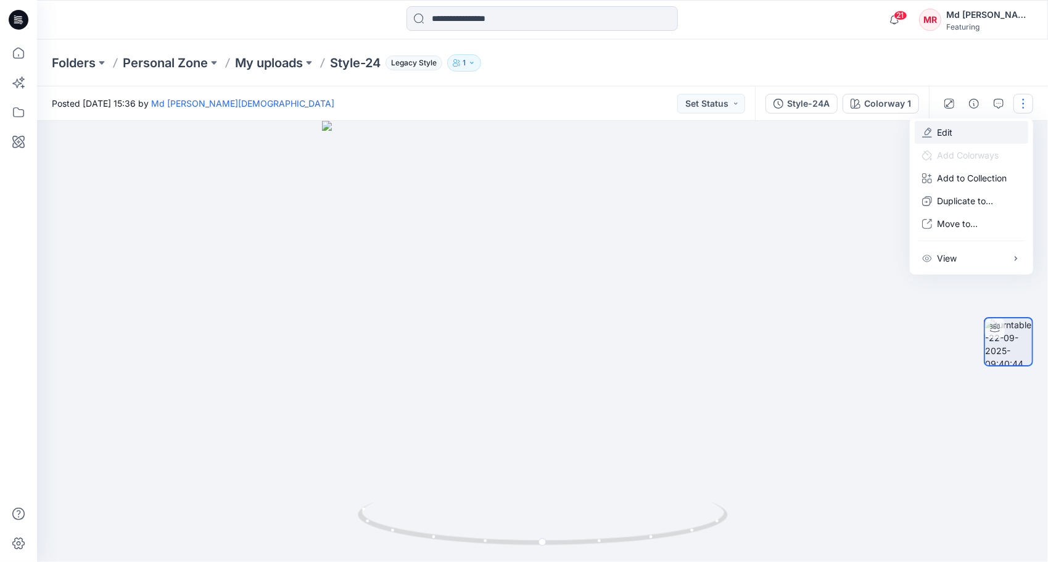
click at [936, 130] on button "Edit" at bounding box center [971, 132] width 113 height 23
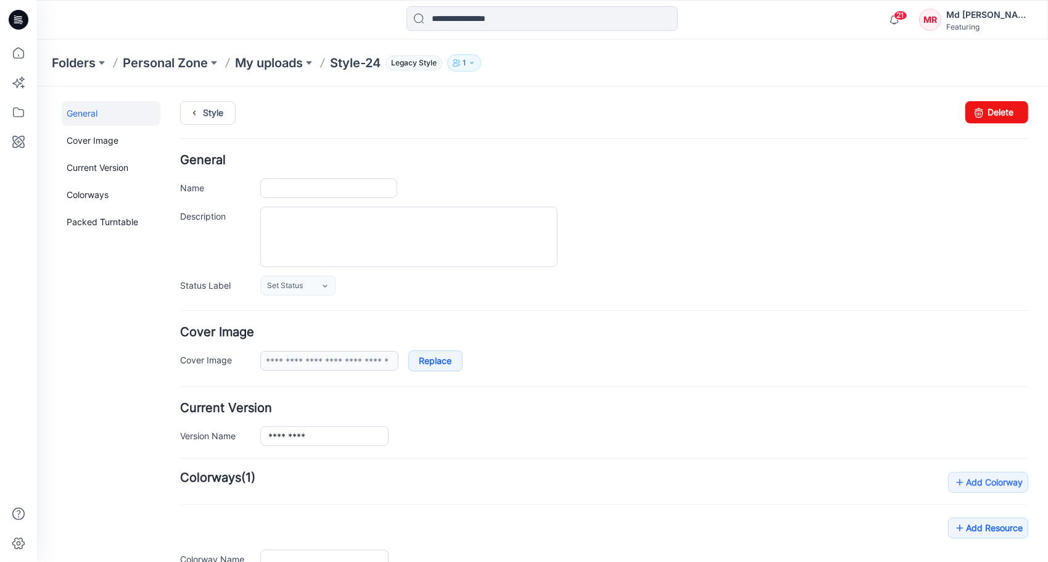
type input "********"
type input "**********"
click at [969, 112] on icon at bounding box center [977, 112] width 17 height 22
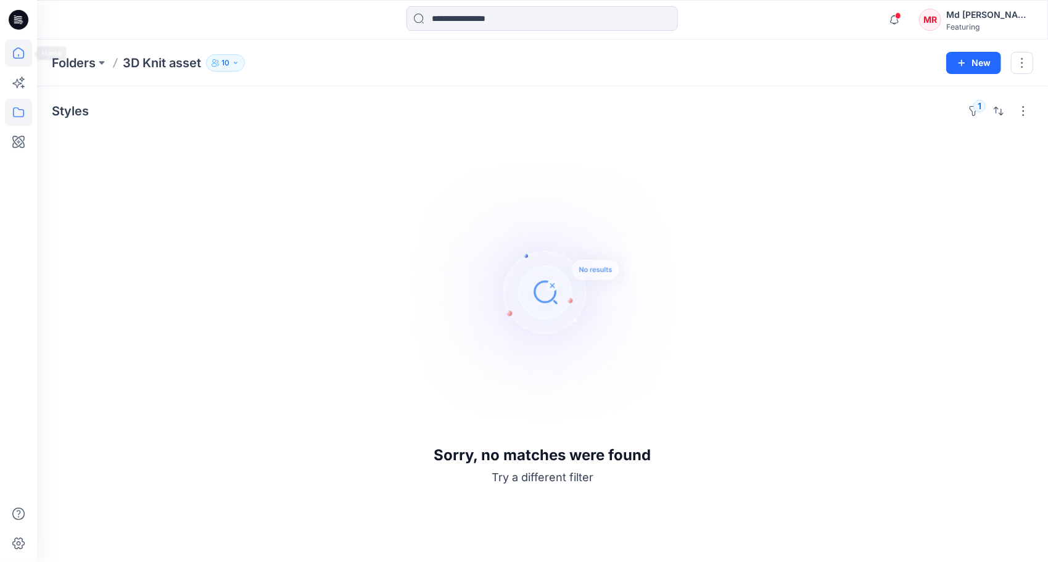
click at [10, 49] on icon at bounding box center [18, 52] width 27 height 27
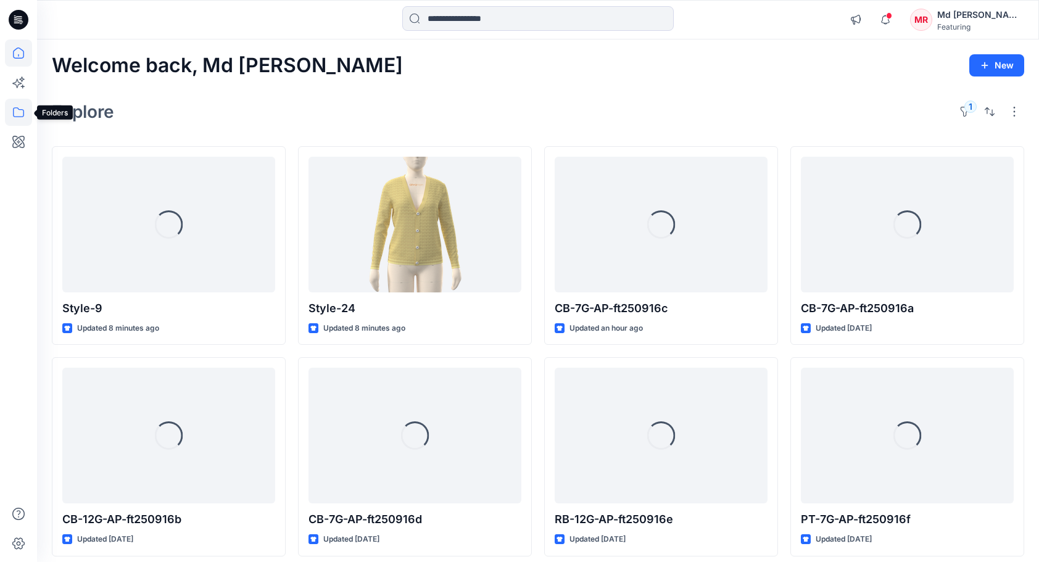
click at [17, 109] on icon at bounding box center [18, 112] width 27 height 27
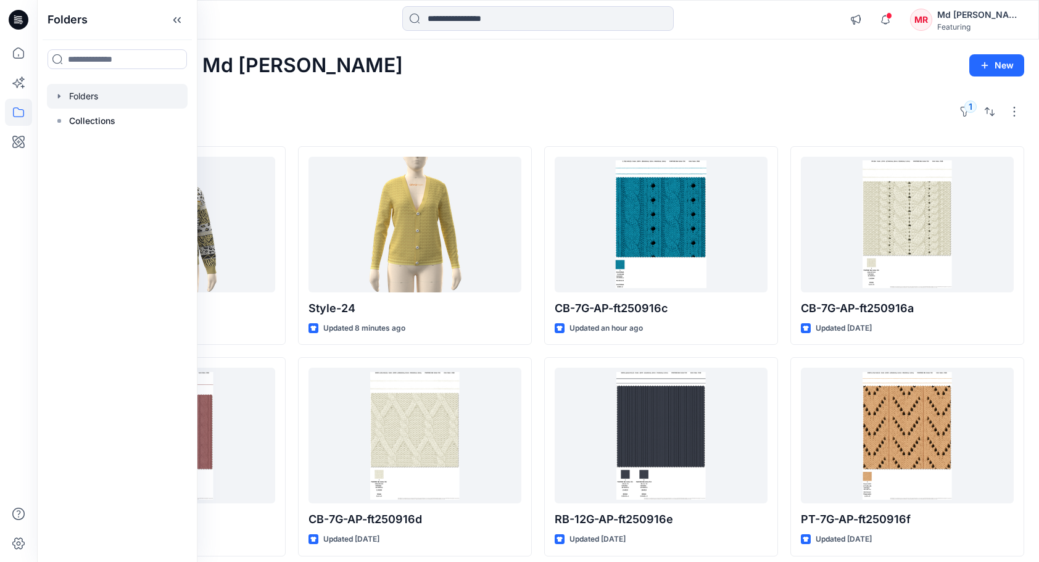
click at [112, 97] on div at bounding box center [117, 96] width 141 height 25
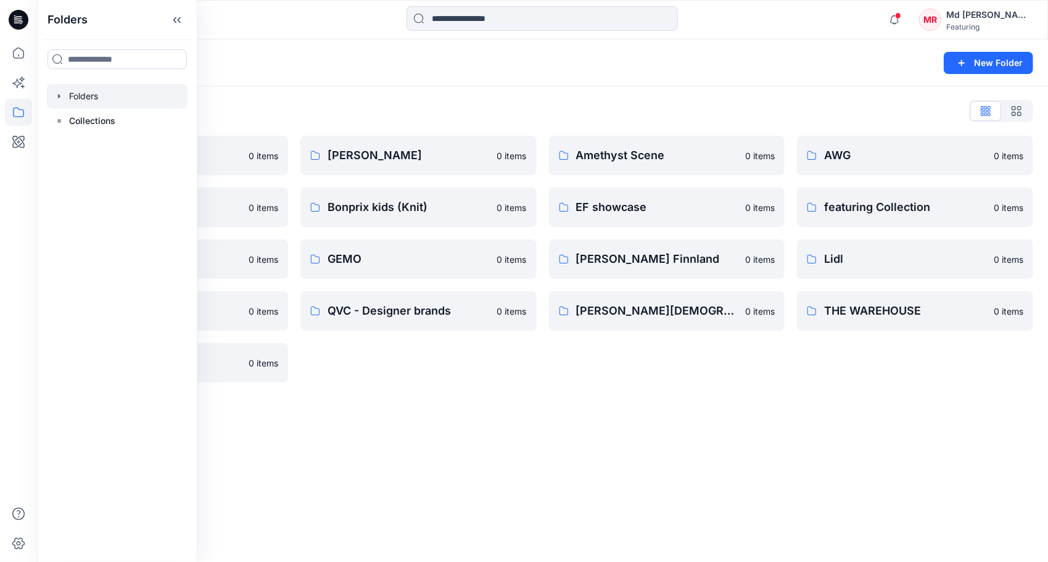
click at [479, 406] on div "Folders New Folder Folders List 3D Knit asset 0 items Basic patterns 0 items Fe…" at bounding box center [542, 300] width 1011 height 522
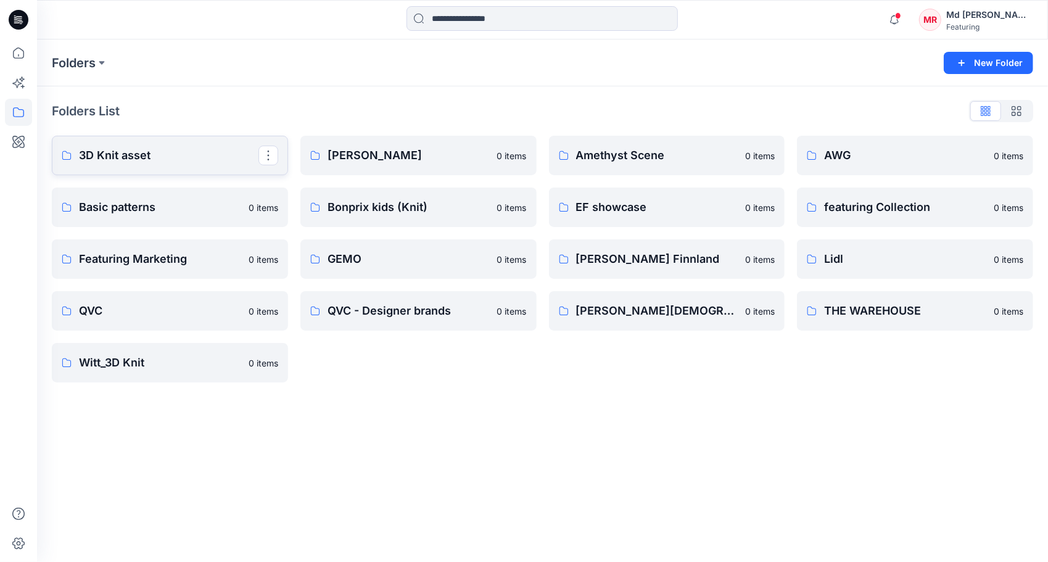
click at [175, 155] on p "3D Knit asset" at bounding box center [168, 155] width 179 height 17
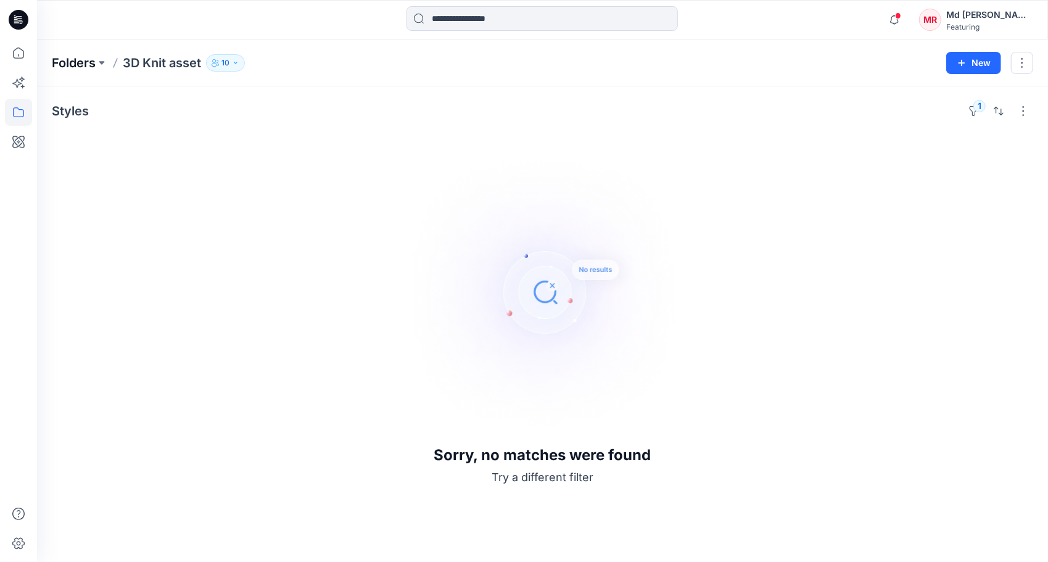
click at [86, 67] on p "Folders" at bounding box center [74, 62] width 44 height 17
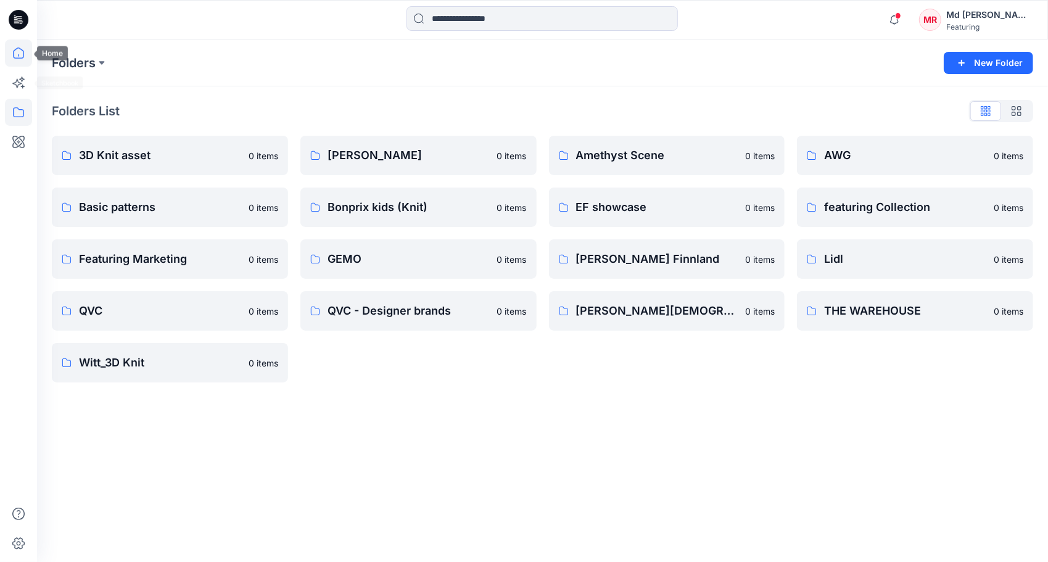
click at [16, 54] on icon at bounding box center [18, 52] width 27 height 27
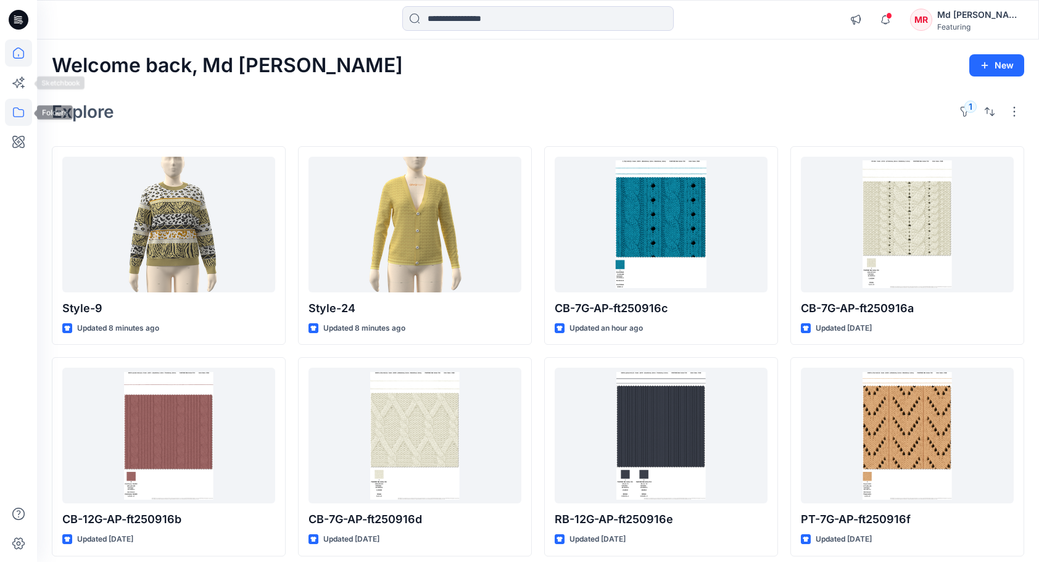
click at [16, 105] on icon at bounding box center [18, 112] width 27 height 27
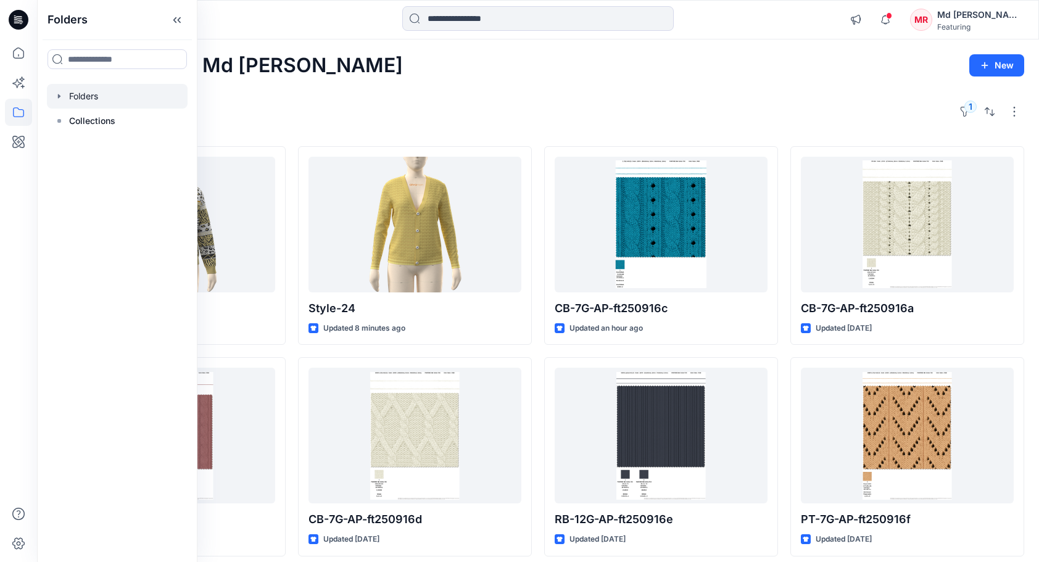
click at [91, 101] on div at bounding box center [117, 96] width 141 height 25
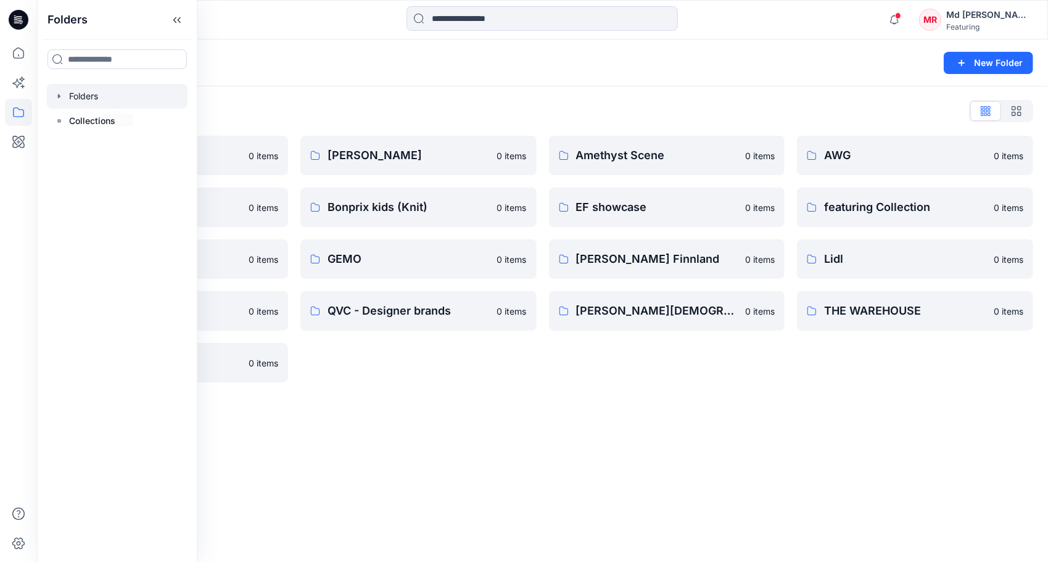
click at [369, 111] on div "Folders List" at bounding box center [542, 111] width 981 height 20
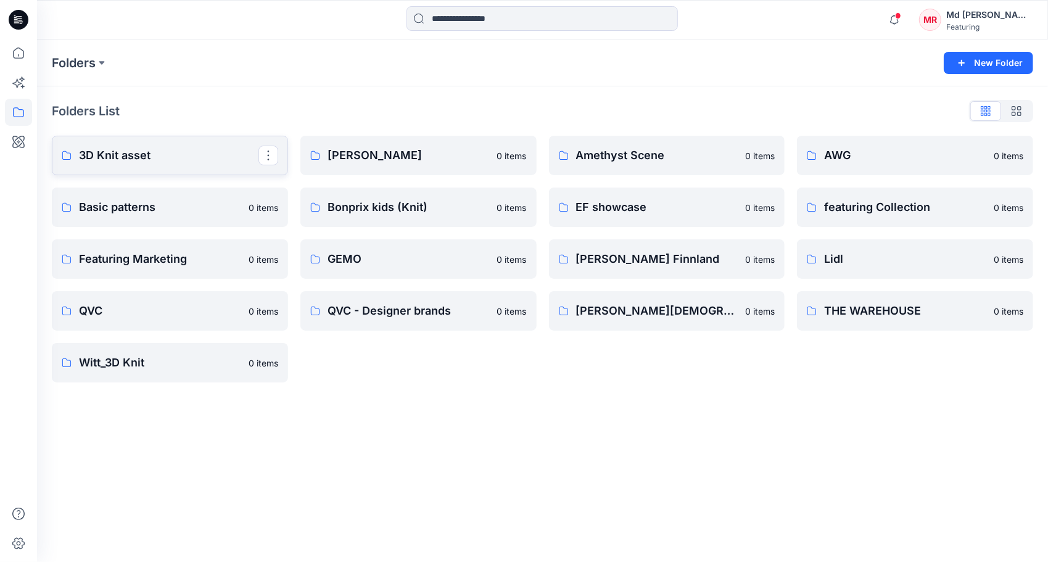
click at [154, 164] on link "3D Knit asset" at bounding box center [170, 155] width 236 height 39
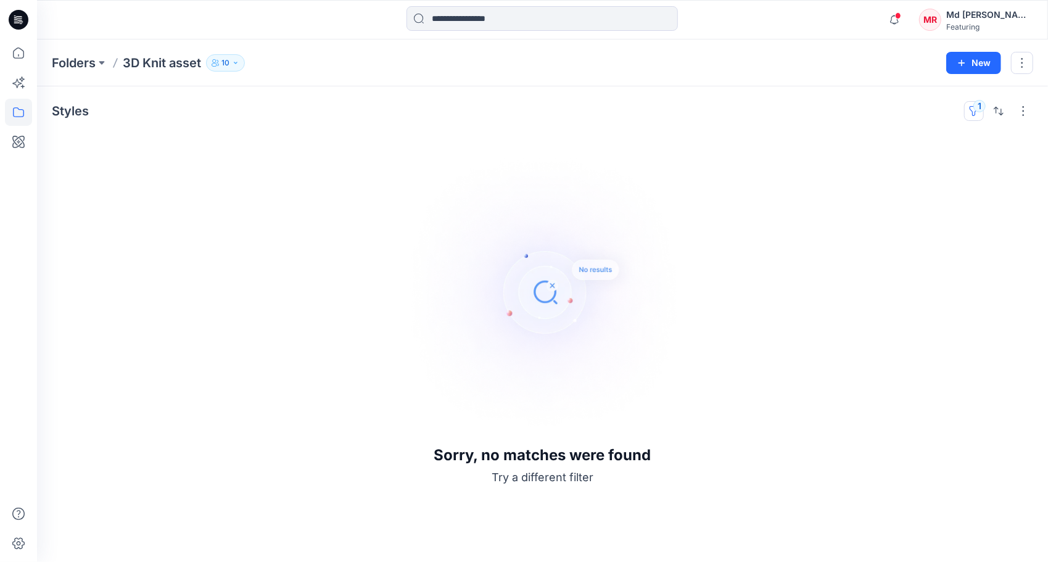
click at [969, 112] on button "1" at bounding box center [974, 111] width 20 height 20
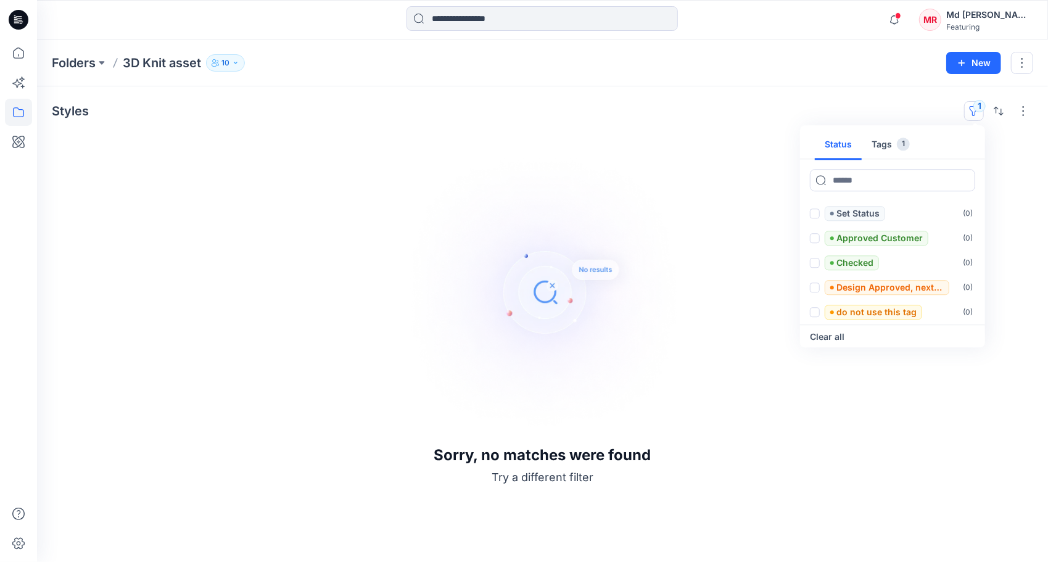
drag, startPoint x: 889, startPoint y: 134, endPoint x: 902, endPoint y: 150, distance: 20.2
click at [889, 134] on button "Tags 1" at bounding box center [891, 145] width 58 height 30
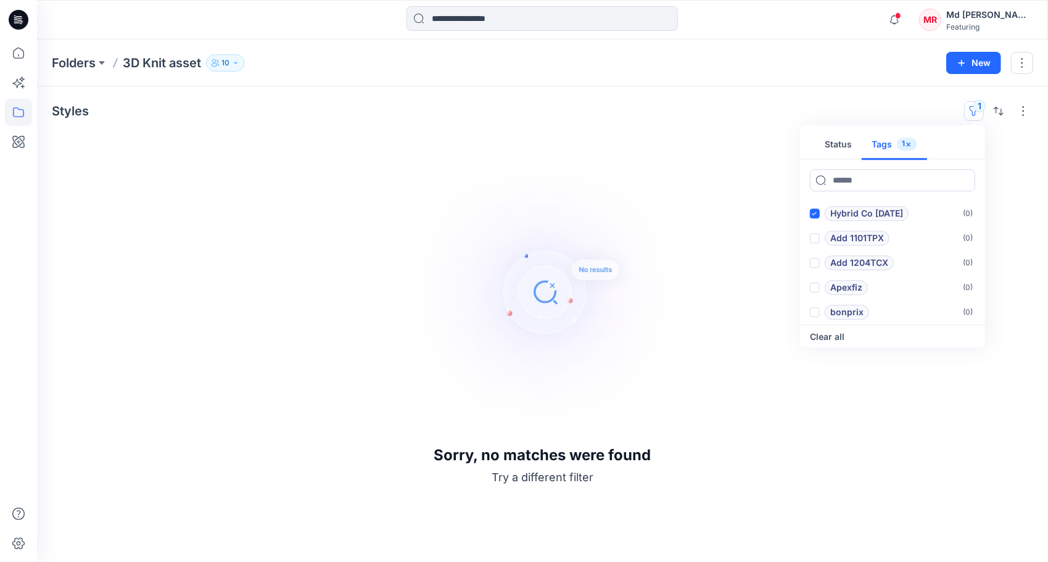
drag, startPoint x: 815, startPoint y: 213, endPoint x: 802, endPoint y: 130, distance: 84.8
click at [814, 213] on icon at bounding box center [815, 214] width 6 height 4
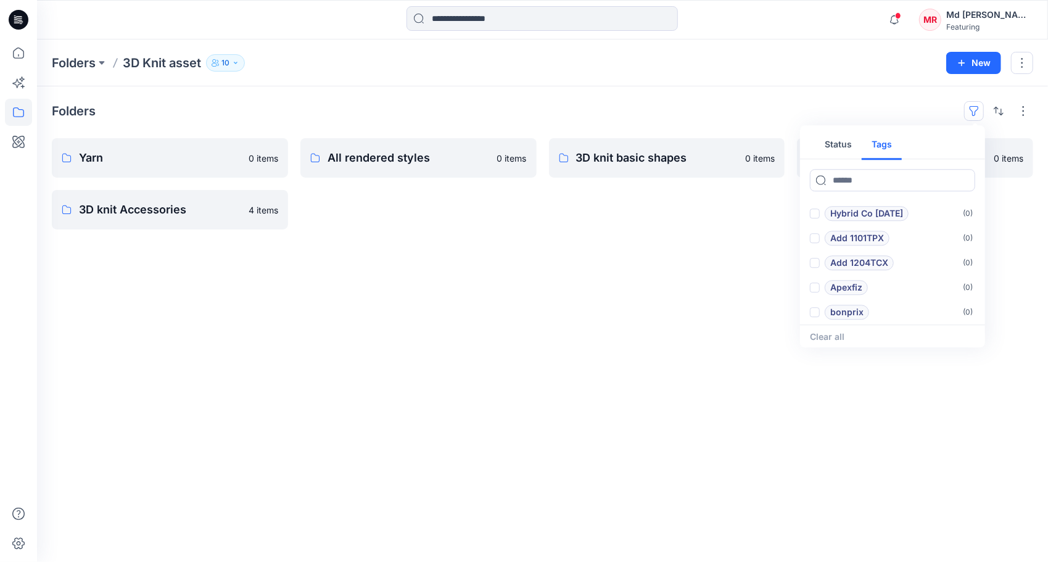
click at [516, 356] on div "Folders Status Tags Hybrid Co Oct25 ( 0 ) Add 1101TPX ( 0 ) Add 1204TCX ( 0 ) A…" at bounding box center [542, 323] width 1011 height 475
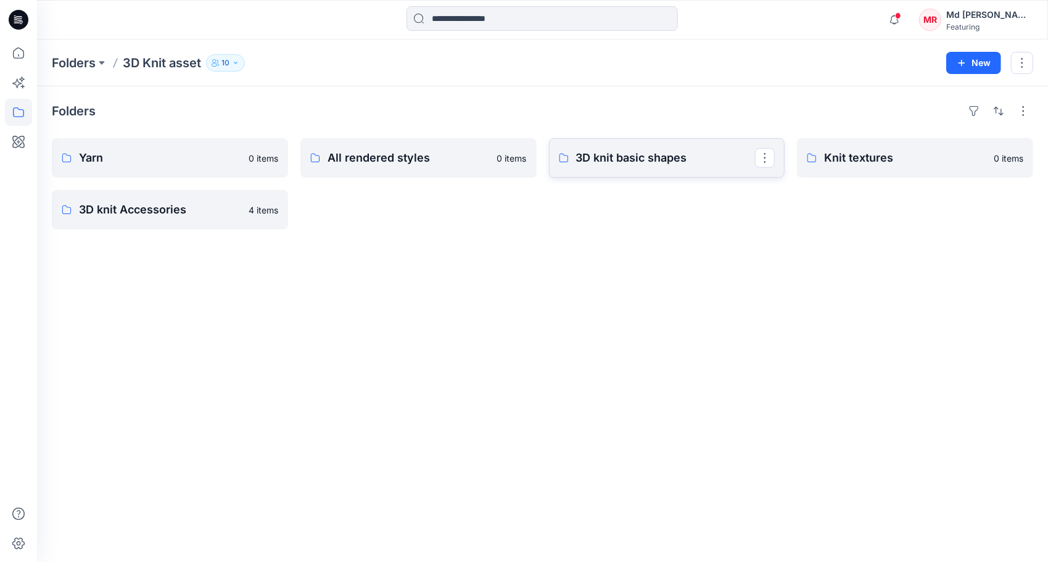
click at [614, 155] on p "3D knit basic shapes" at bounding box center [665, 157] width 179 height 17
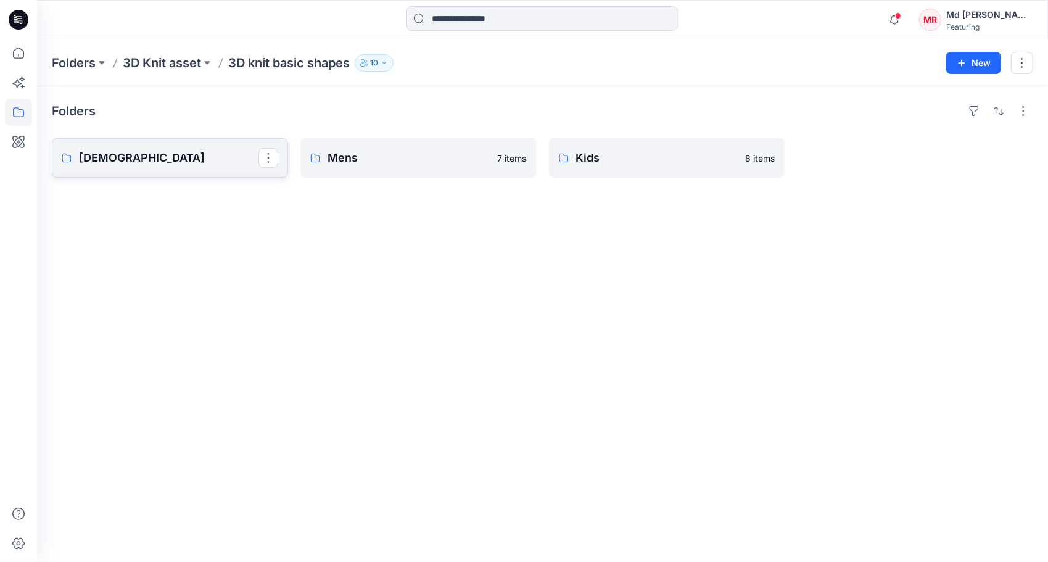
click at [192, 159] on p "[DEMOGRAPHIC_DATA]" at bounding box center [168, 157] width 179 height 17
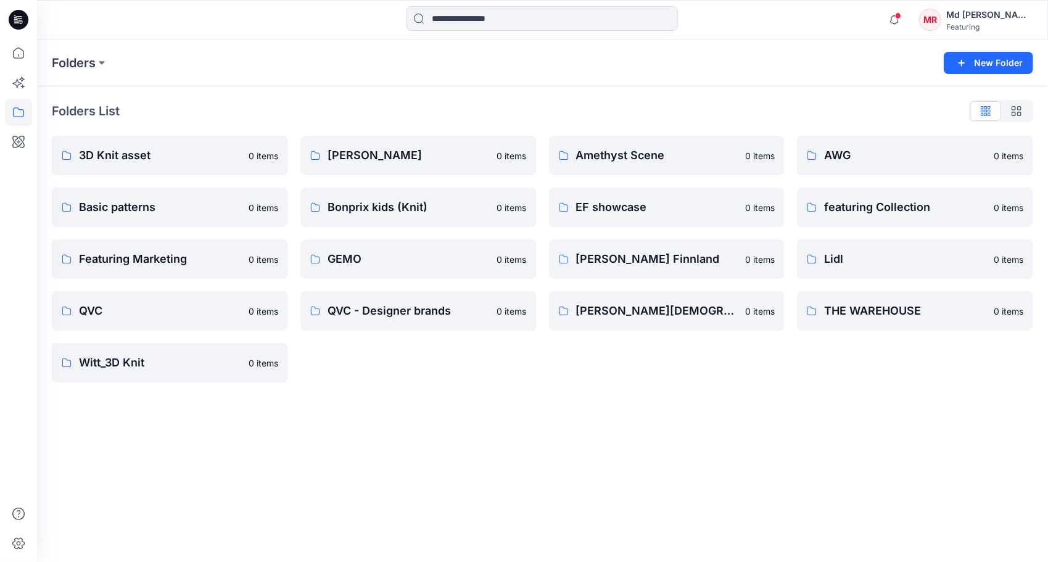
click at [263, 47] on div "Folders New Folder" at bounding box center [542, 62] width 1011 height 47
click at [408, 218] on link "Bonprix kids (Knit)" at bounding box center [418, 206] width 236 height 39
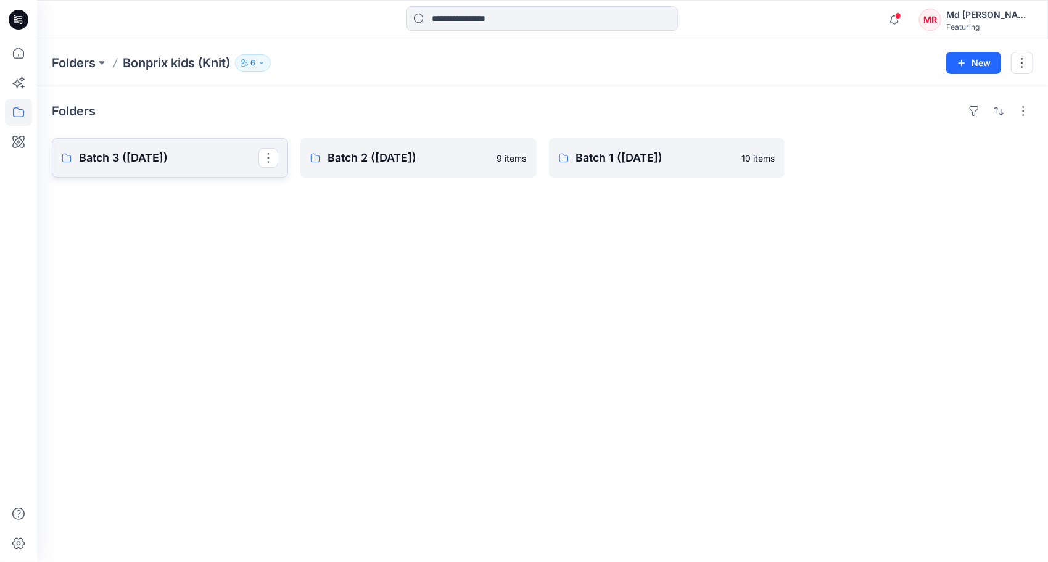
click at [143, 161] on p "Batch 3 ([DATE])" at bounding box center [168, 157] width 179 height 17
click at [377, 157] on p "Batch 2 ([DATE])" at bounding box center [416, 157] width 179 height 17
click at [627, 154] on p "Batch 1 (Dec 2023)" at bounding box center [665, 157] width 179 height 17
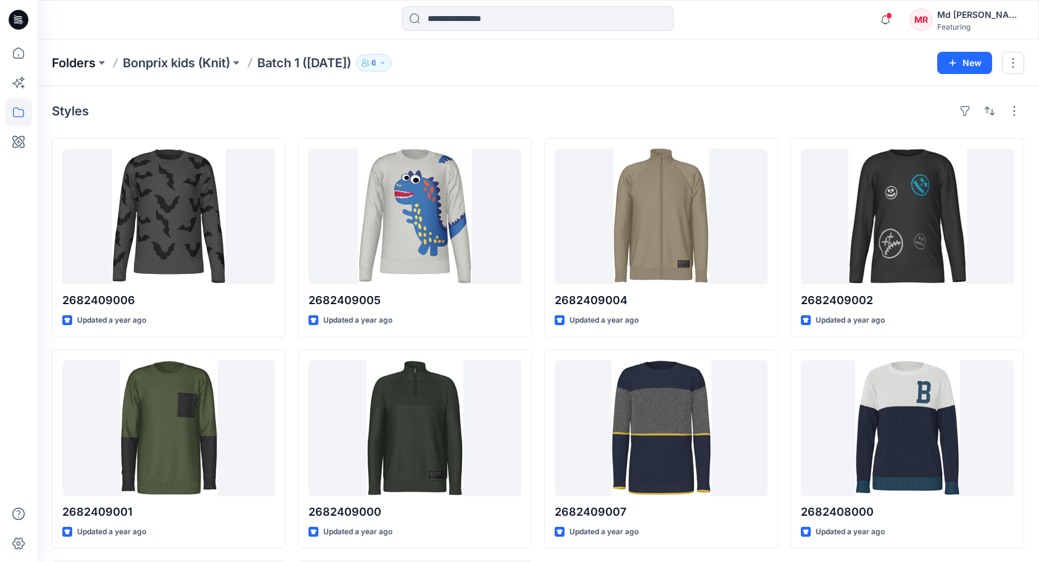
click at [69, 68] on p "Folders" at bounding box center [74, 62] width 44 height 17
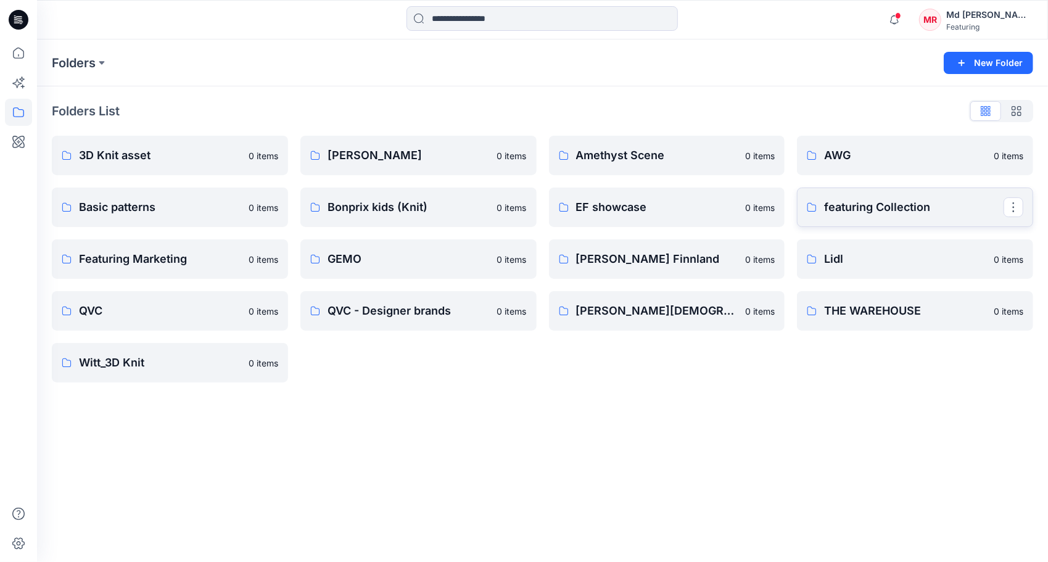
click at [842, 210] on p "featuring Collection" at bounding box center [913, 207] width 179 height 17
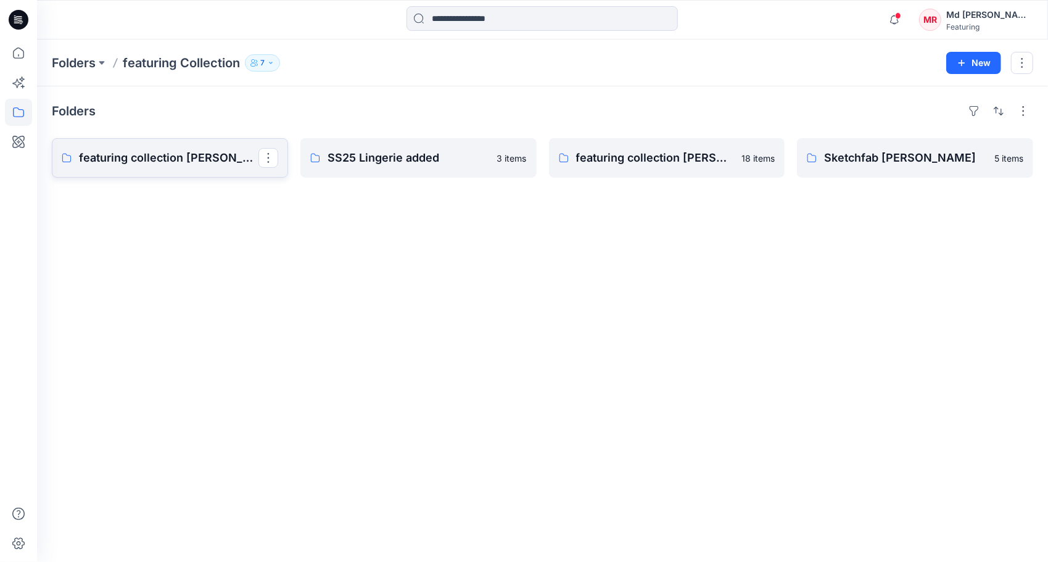
click at [176, 149] on p "featuring collection Kathline" at bounding box center [168, 157] width 179 height 17
click at [664, 168] on link "featuring collection Chaya" at bounding box center [667, 157] width 236 height 39
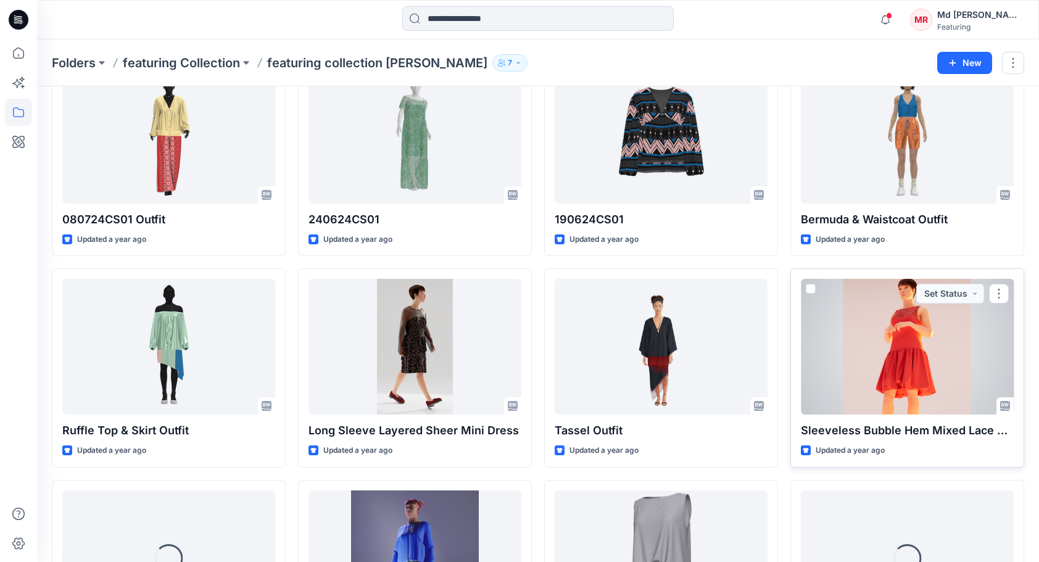
scroll to position [632, 0]
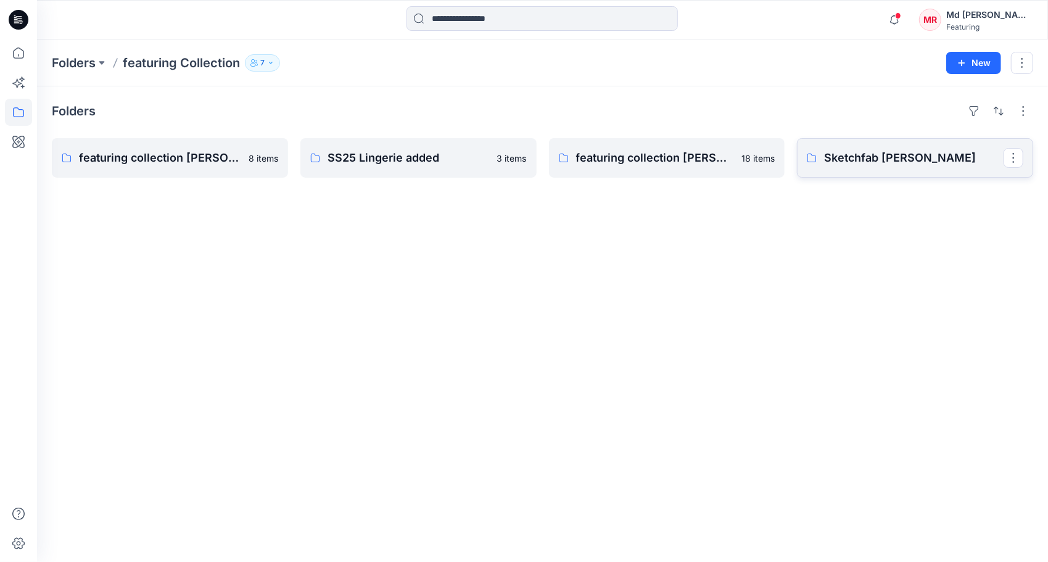
click at [893, 165] on p "Sketchfab Chaya" at bounding box center [913, 157] width 179 height 17
click at [76, 70] on p "Folders" at bounding box center [74, 62] width 44 height 17
